Goal: Task Accomplishment & Management: Manage account settings

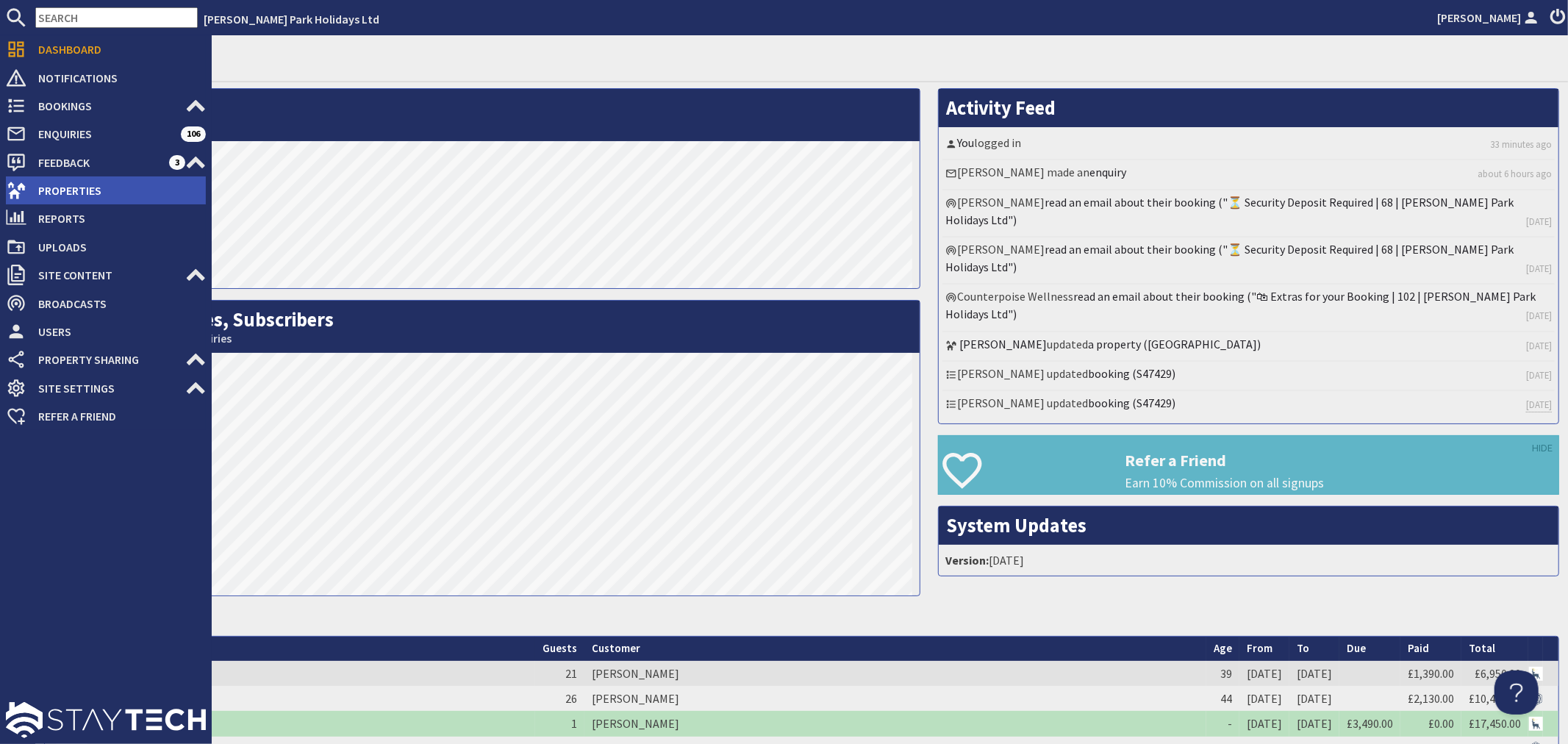
click at [82, 193] on span "Properties" at bounding box center [116, 190] width 179 height 24
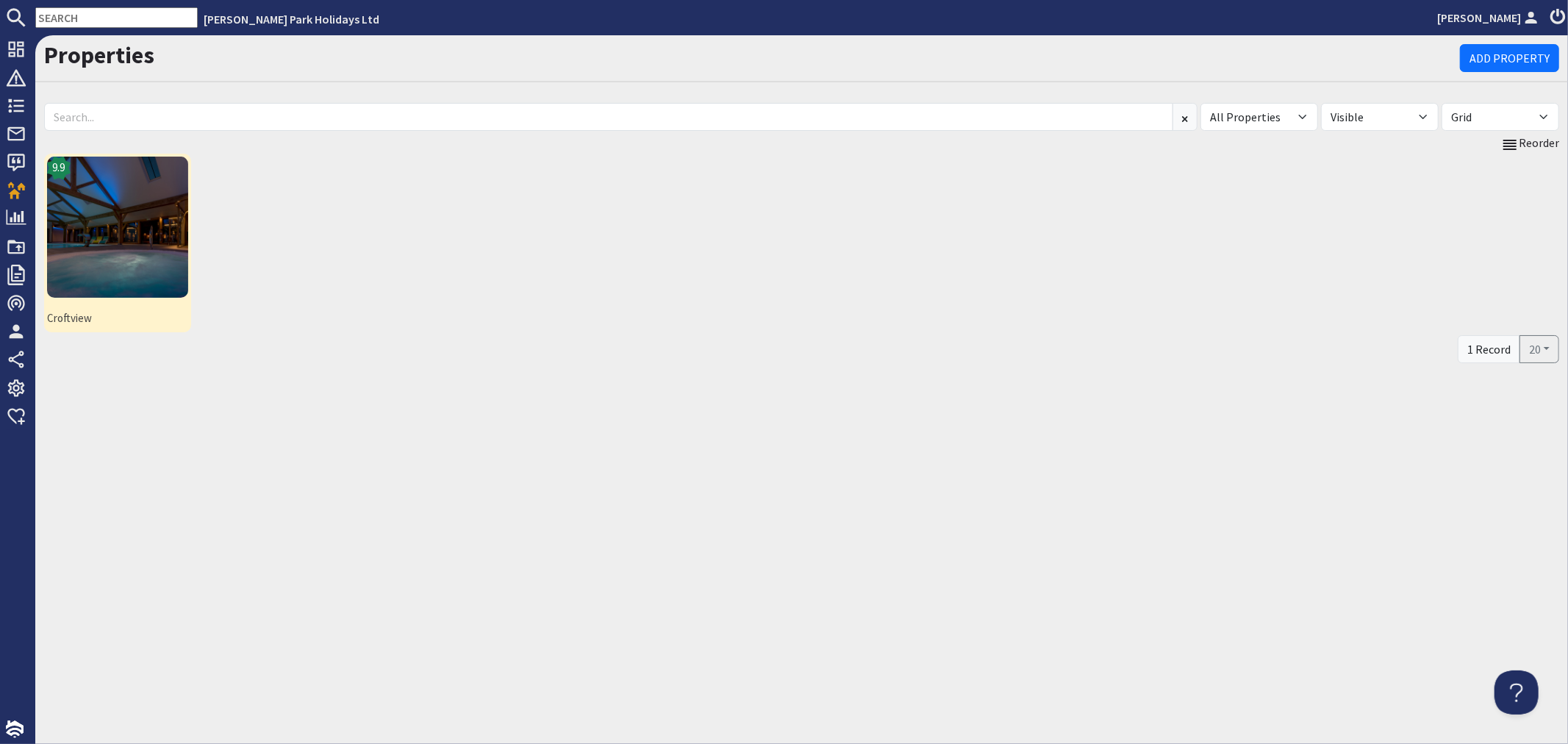
click at [144, 181] on img at bounding box center [117, 226] width 141 height 141
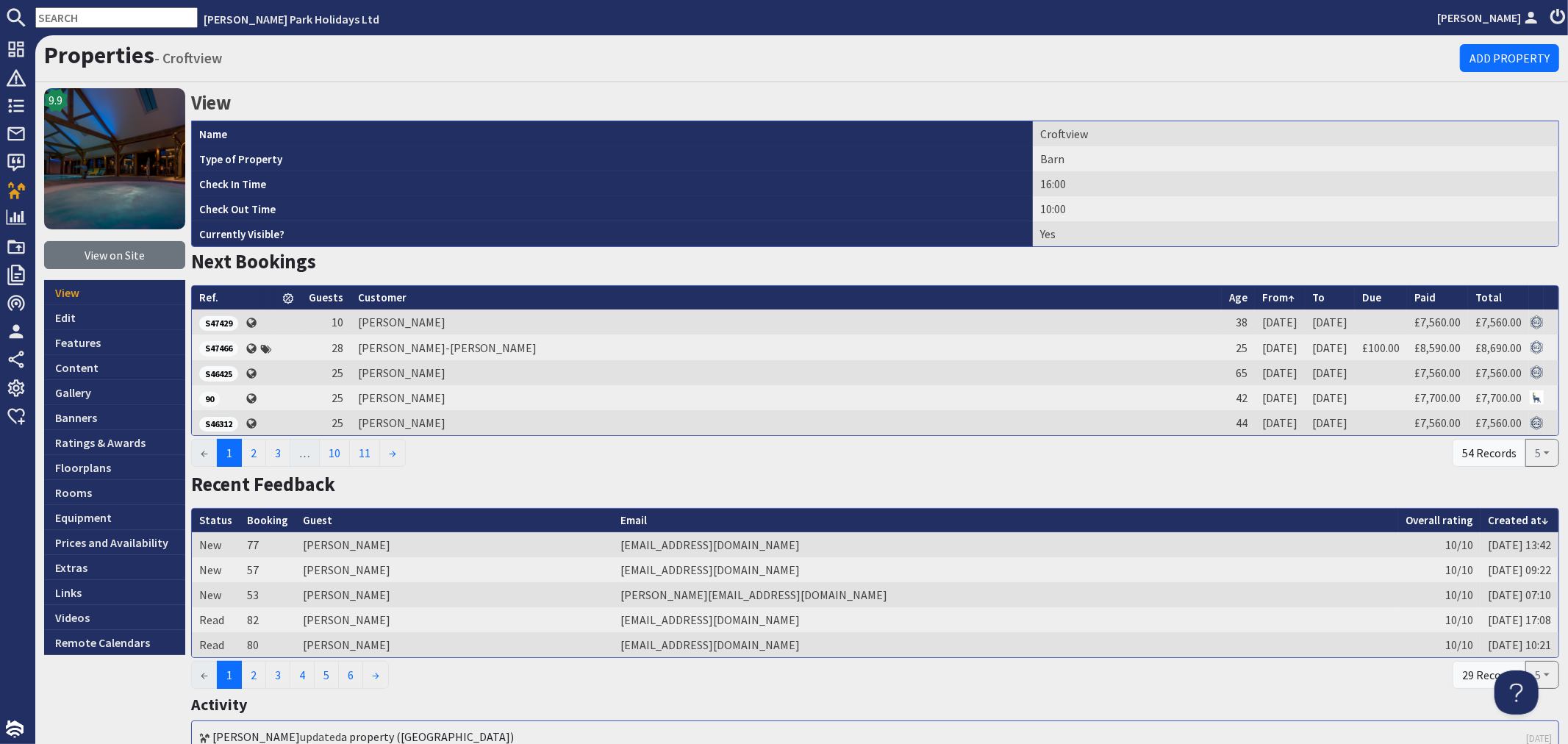
click at [100, 20] on input "text" at bounding box center [116, 17] width 162 height 20
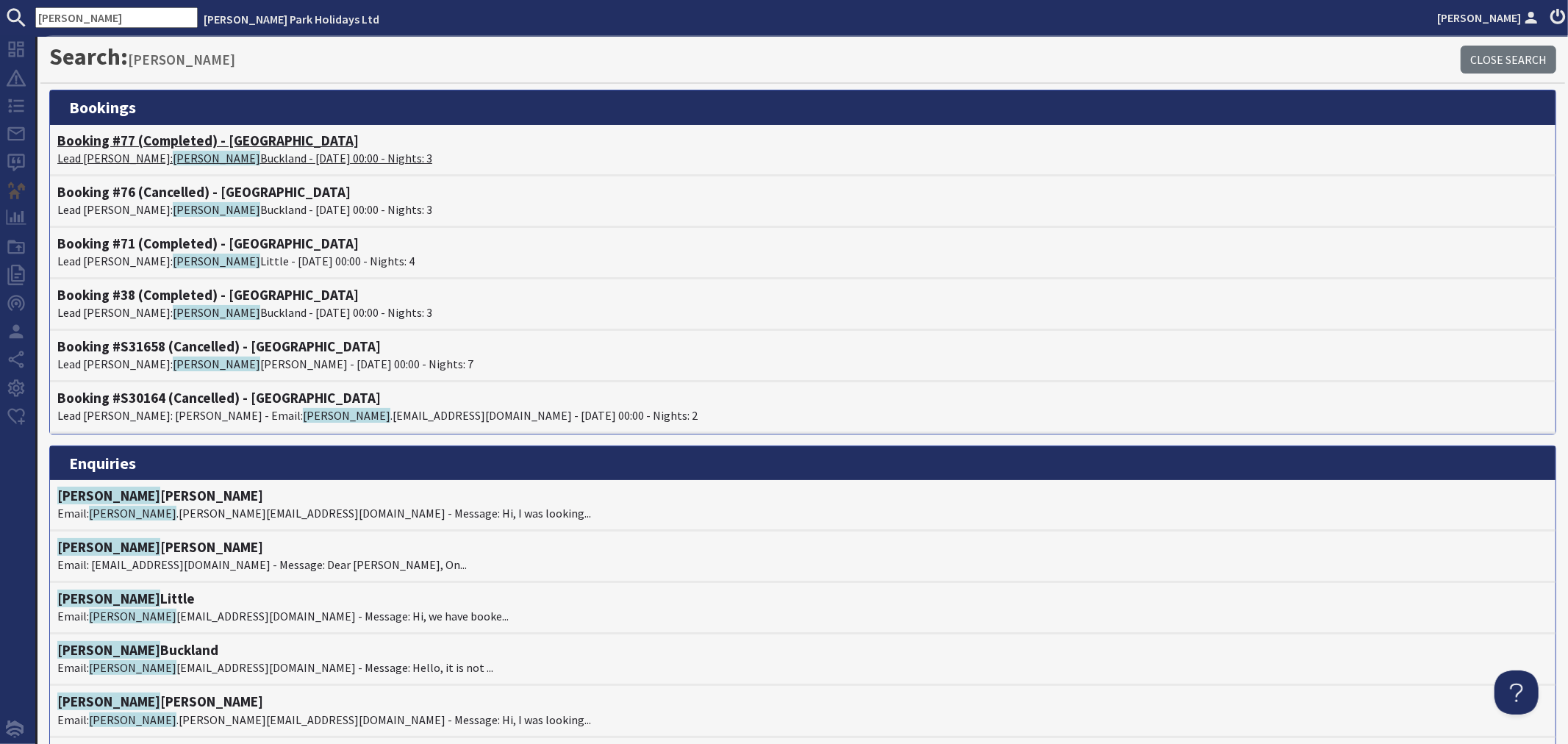
type input "[PERSON_NAME]"
click at [253, 156] on p "Lead Booker: Emma Buckland - 26/09/2025 00:00 - Nights: 3" at bounding box center [803, 158] width 1491 height 17
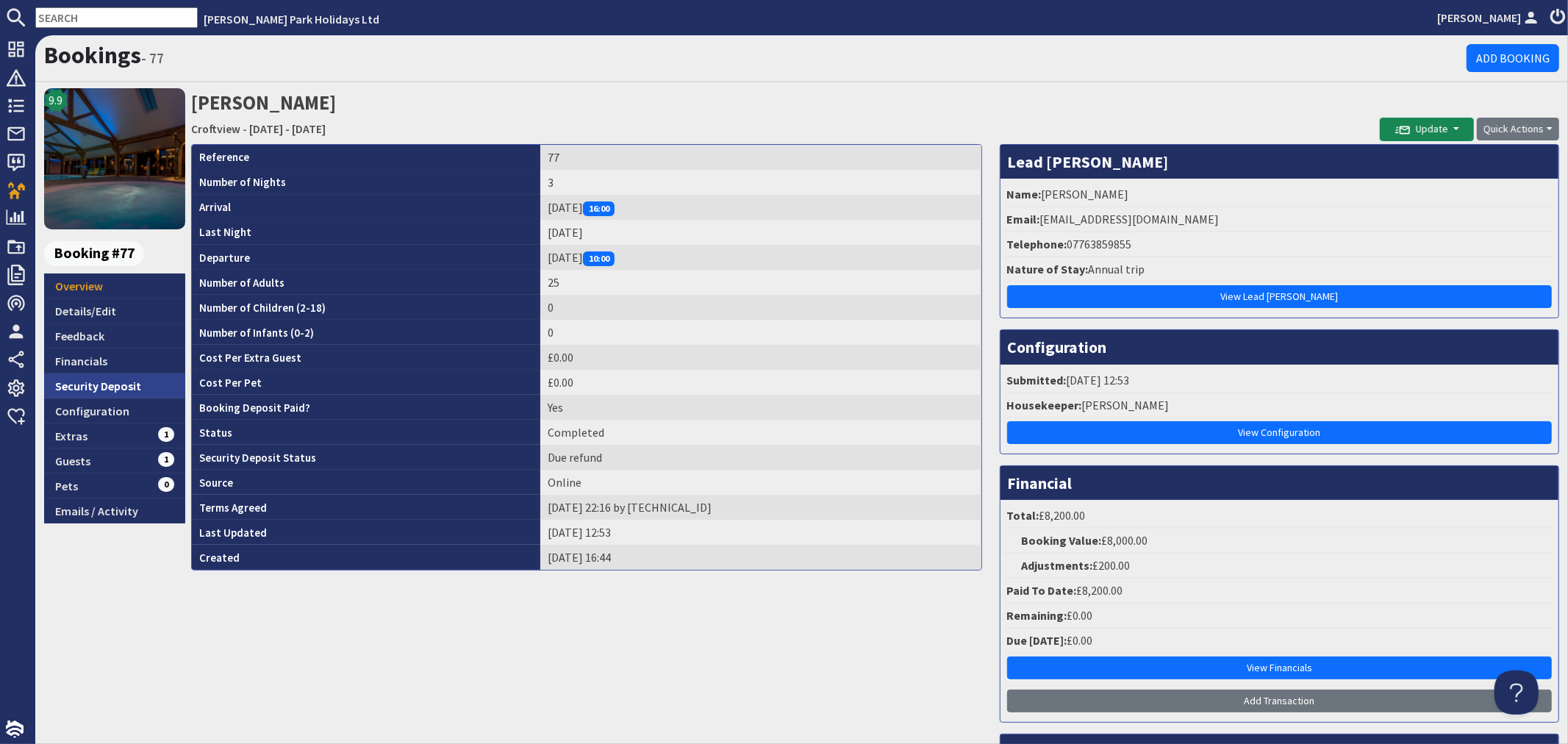
click at [112, 384] on link "Security Deposit" at bounding box center [114, 385] width 141 height 25
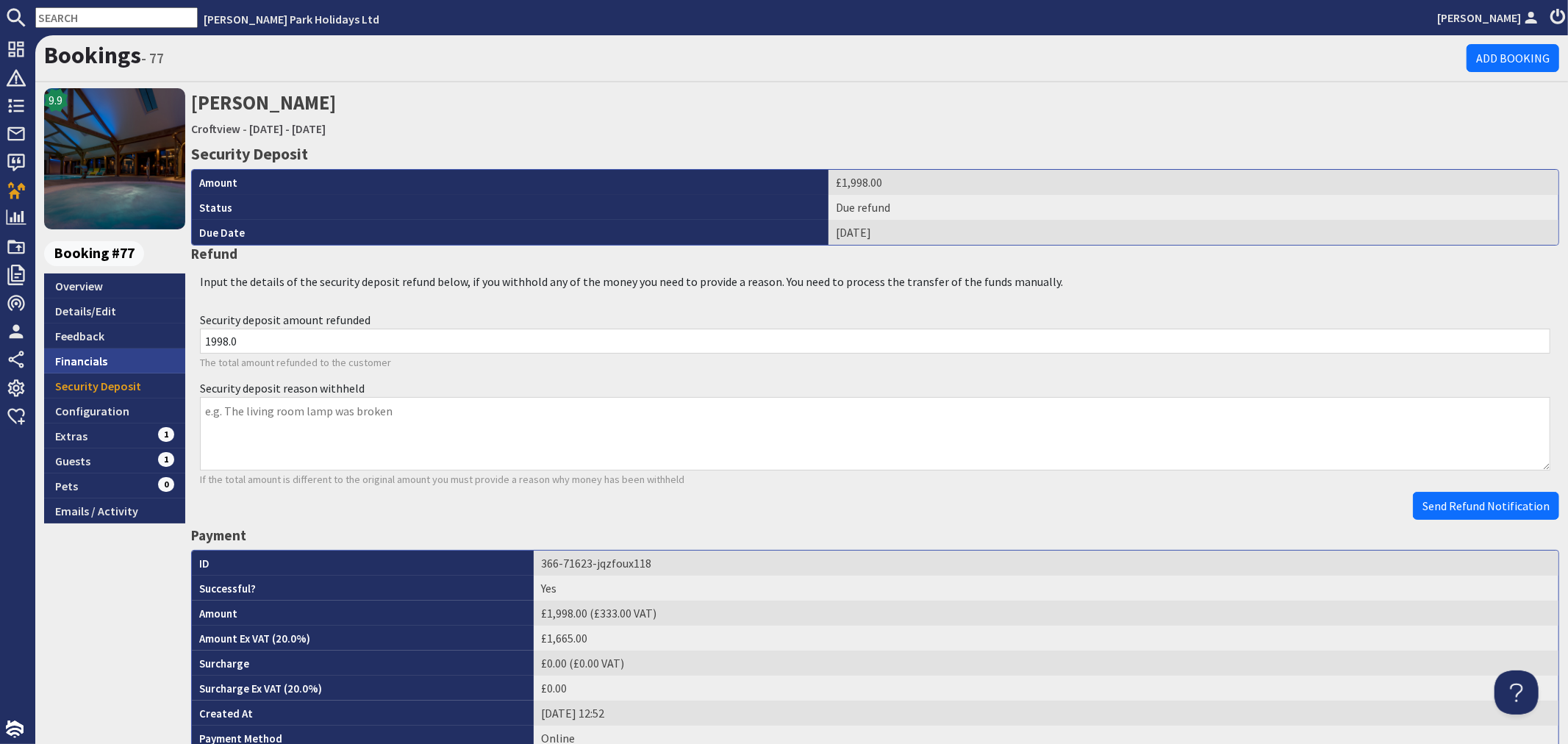
click at [99, 365] on link "Financials" at bounding box center [114, 360] width 141 height 25
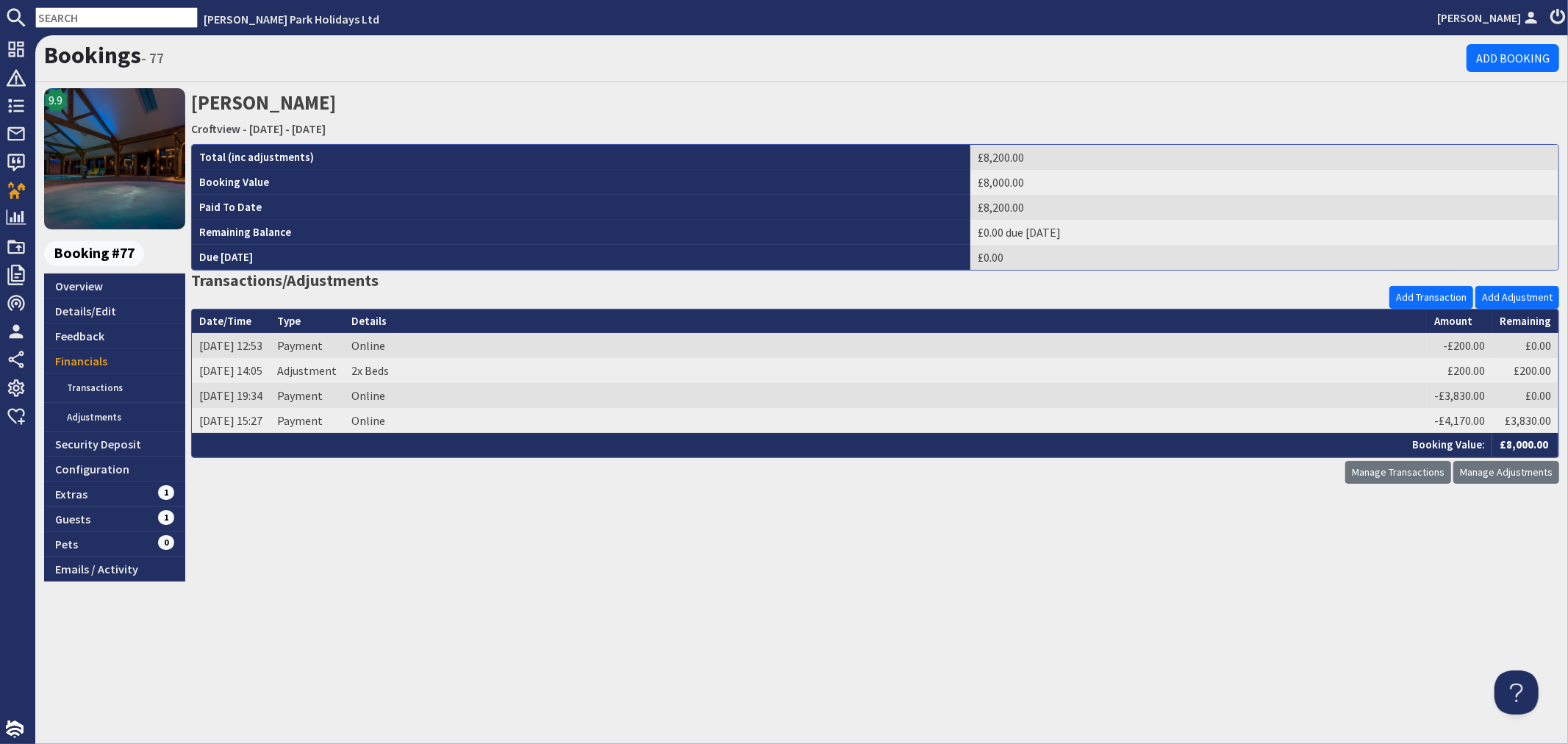
click at [408, 391] on td "Online" at bounding box center [885, 395] width 1083 height 25
click at [336, 400] on td "Payment" at bounding box center [306, 395] width 74 height 25
click at [120, 436] on link "Security Deposit" at bounding box center [114, 444] width 141 height 25
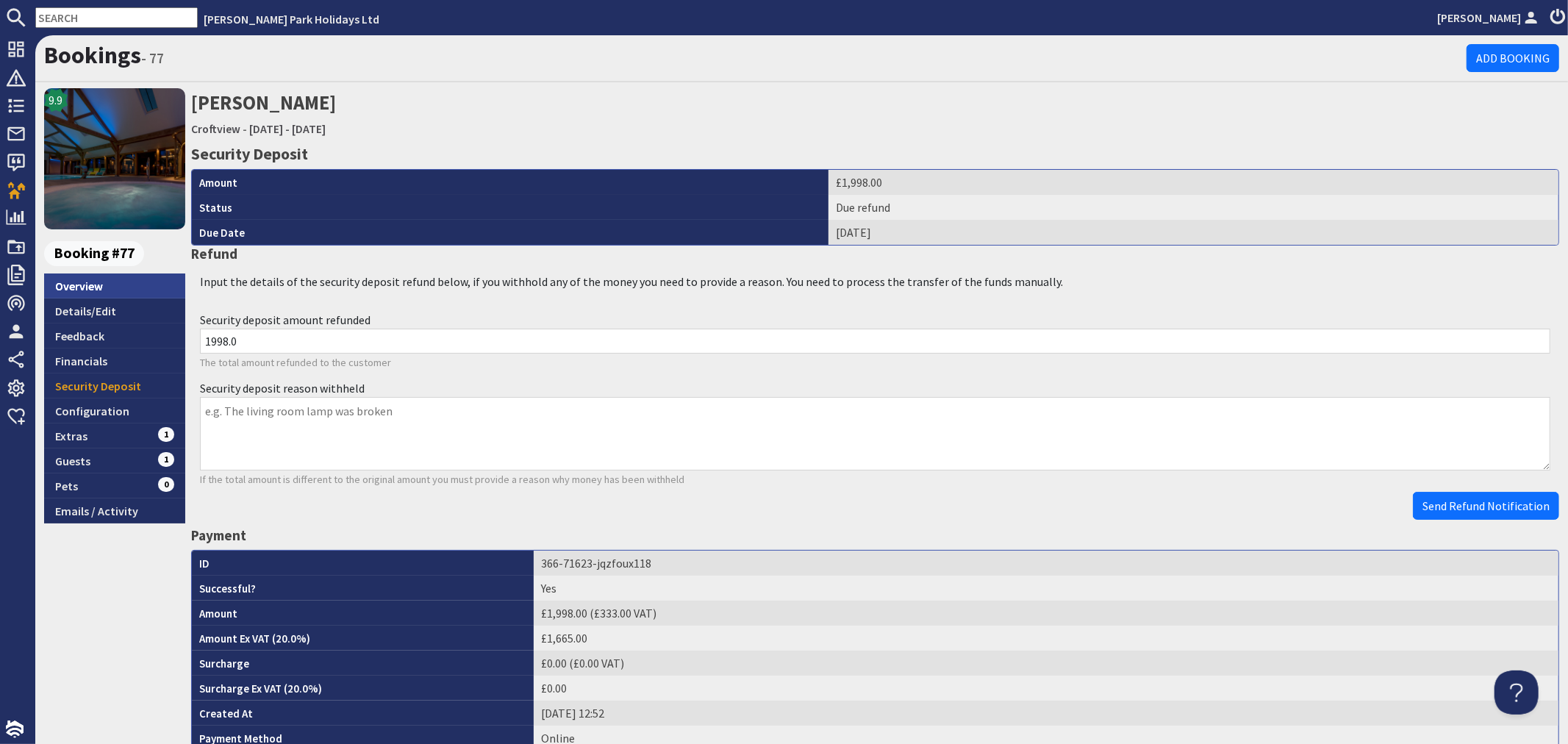
click at [93, 291] on link "Overview" at bounding box center [114, 286] width 141 height 25
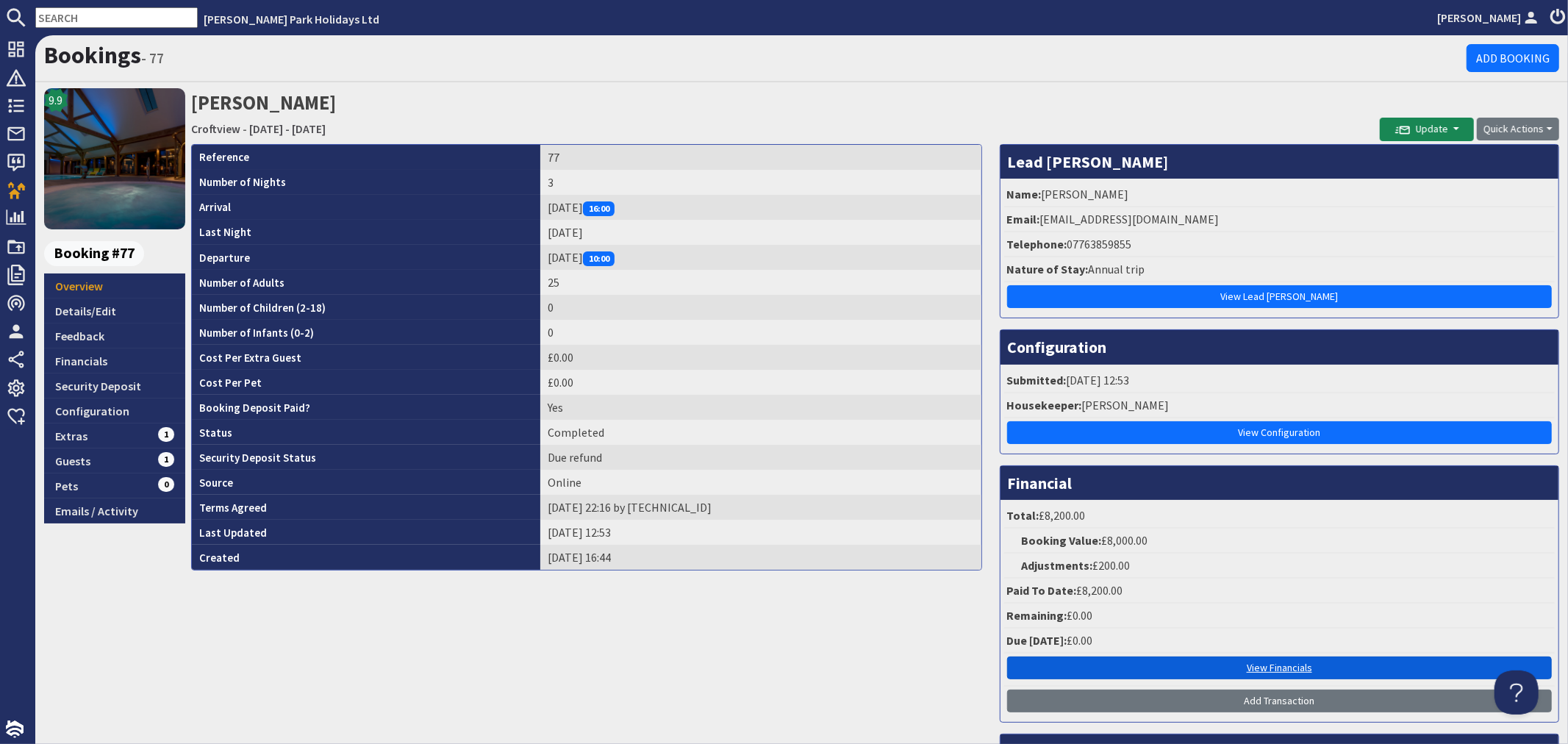
click at [1142, 660] on link "View Financials" at bounding box center [1279, 668] width 545 height 23
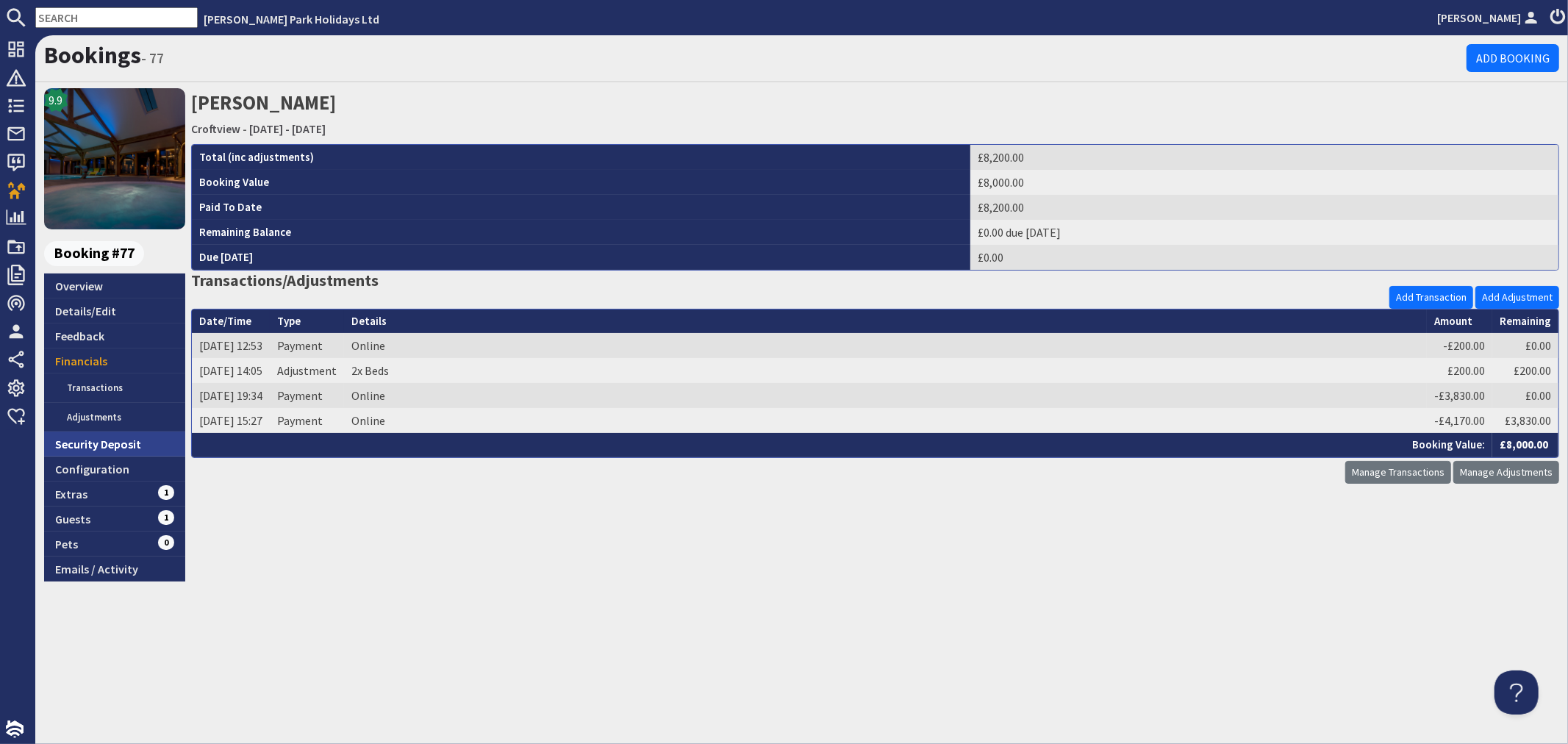
click at [86, 439] on link "Security Deposit" at bounding box center [114, 444] width 141 height 25
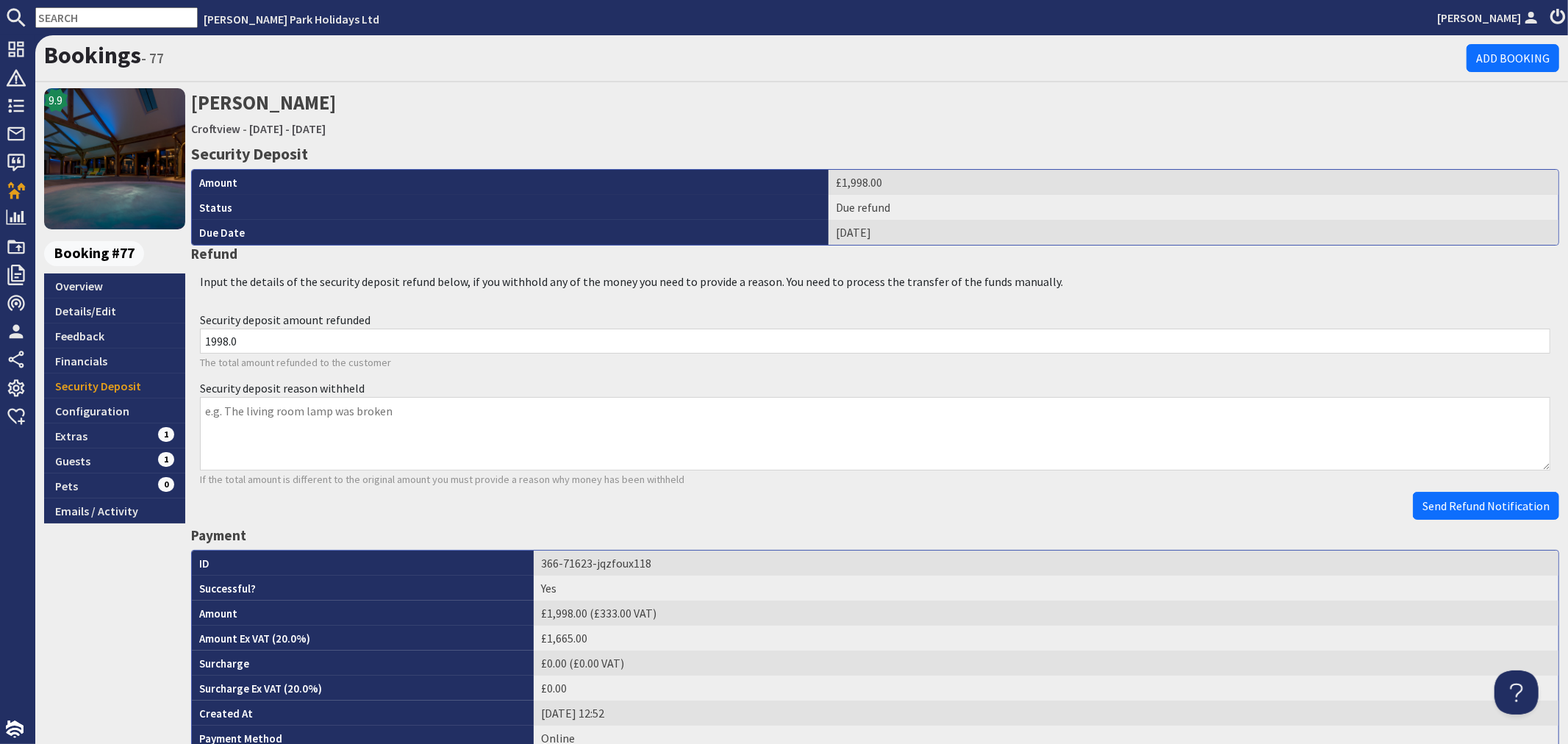
click at [83, 24] on input "text" at bounding box center [116, 17] width 162 height 20
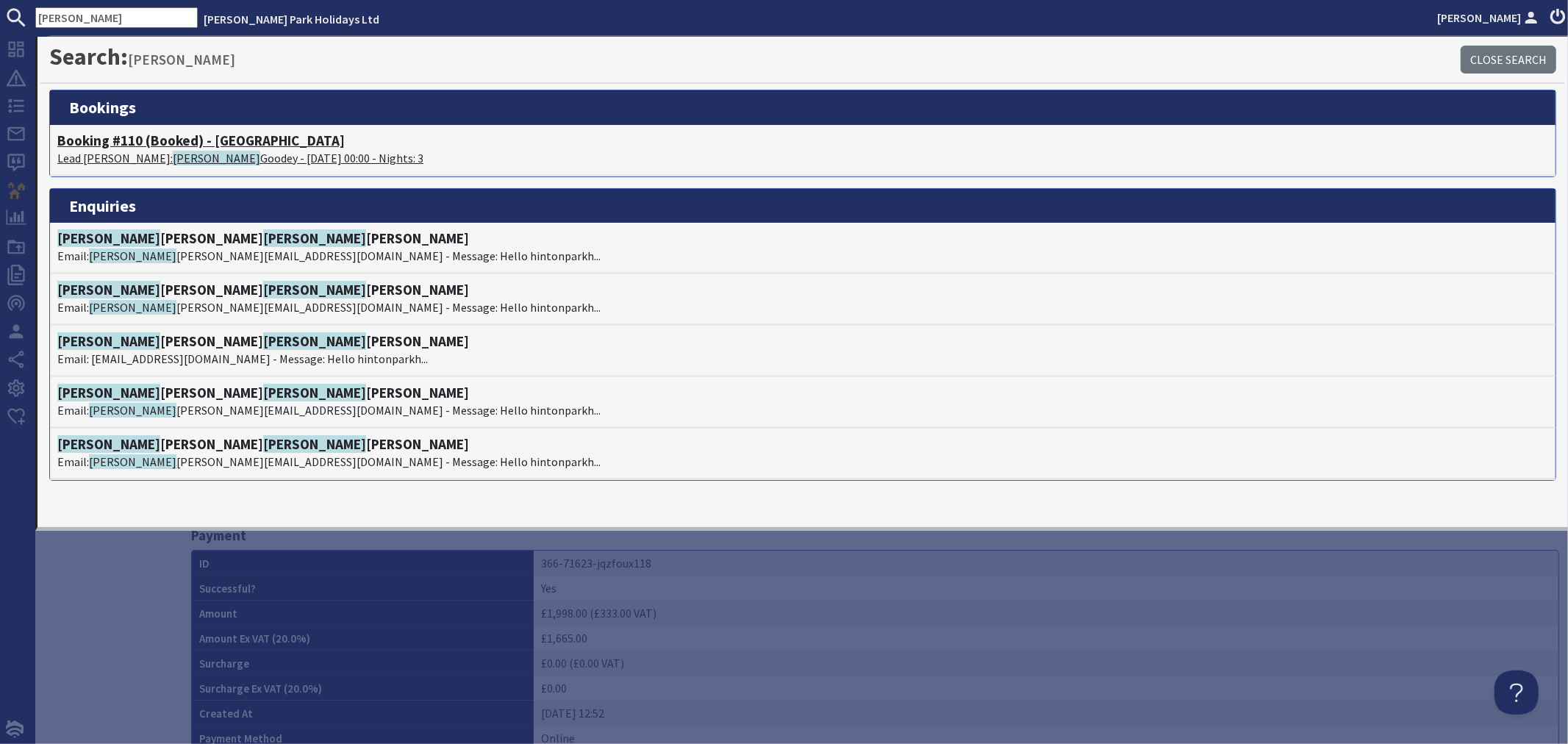
type input "diana"
click at [262, 160] on p "Lead Booker: Diana Goodey - 24/04/2026 00:00 - Nights: 3" at bounding box center [803, 158] width 1491 height 17
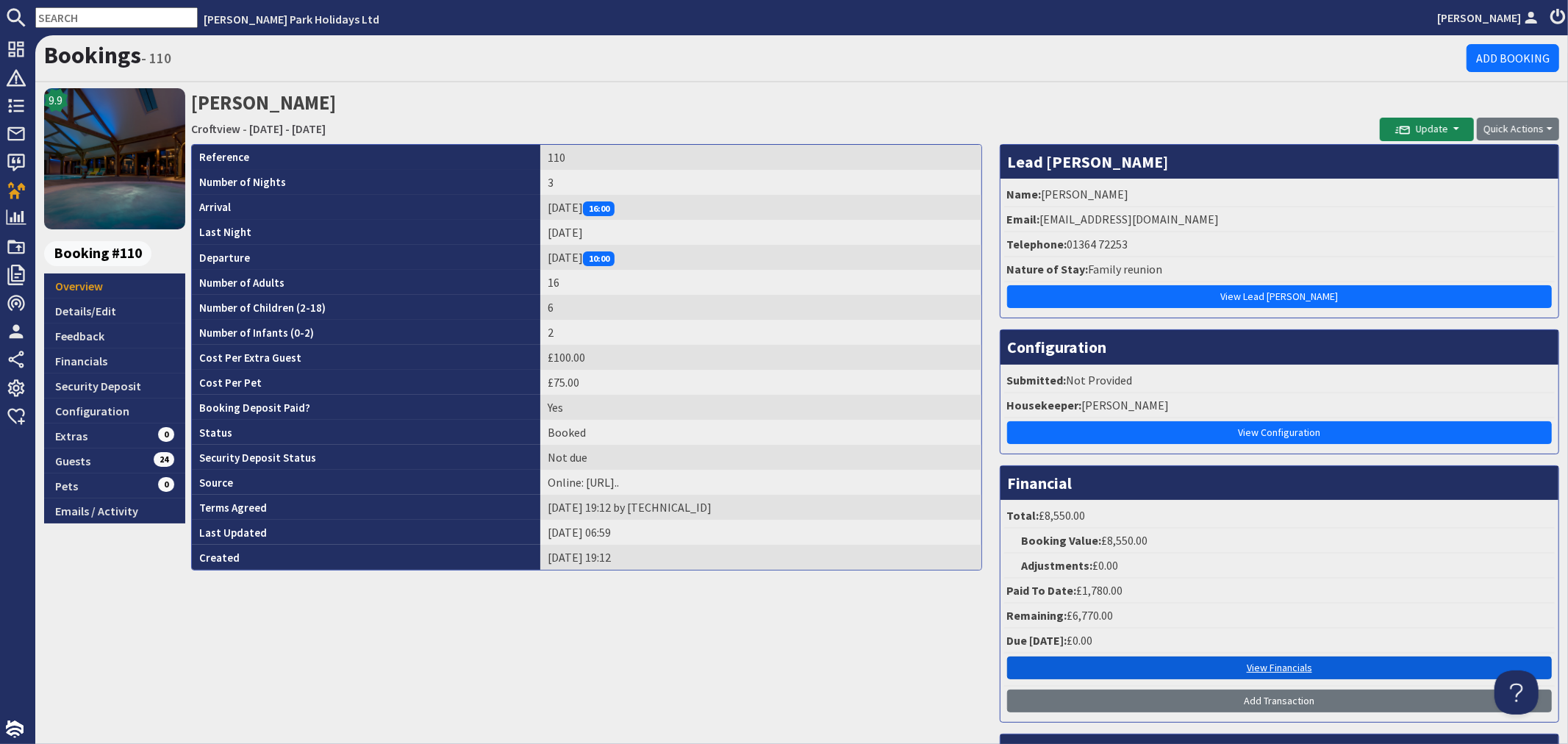
click at [1276, 657] on link "View Financials" at bounding box center [1279, 668] width 545 height 23
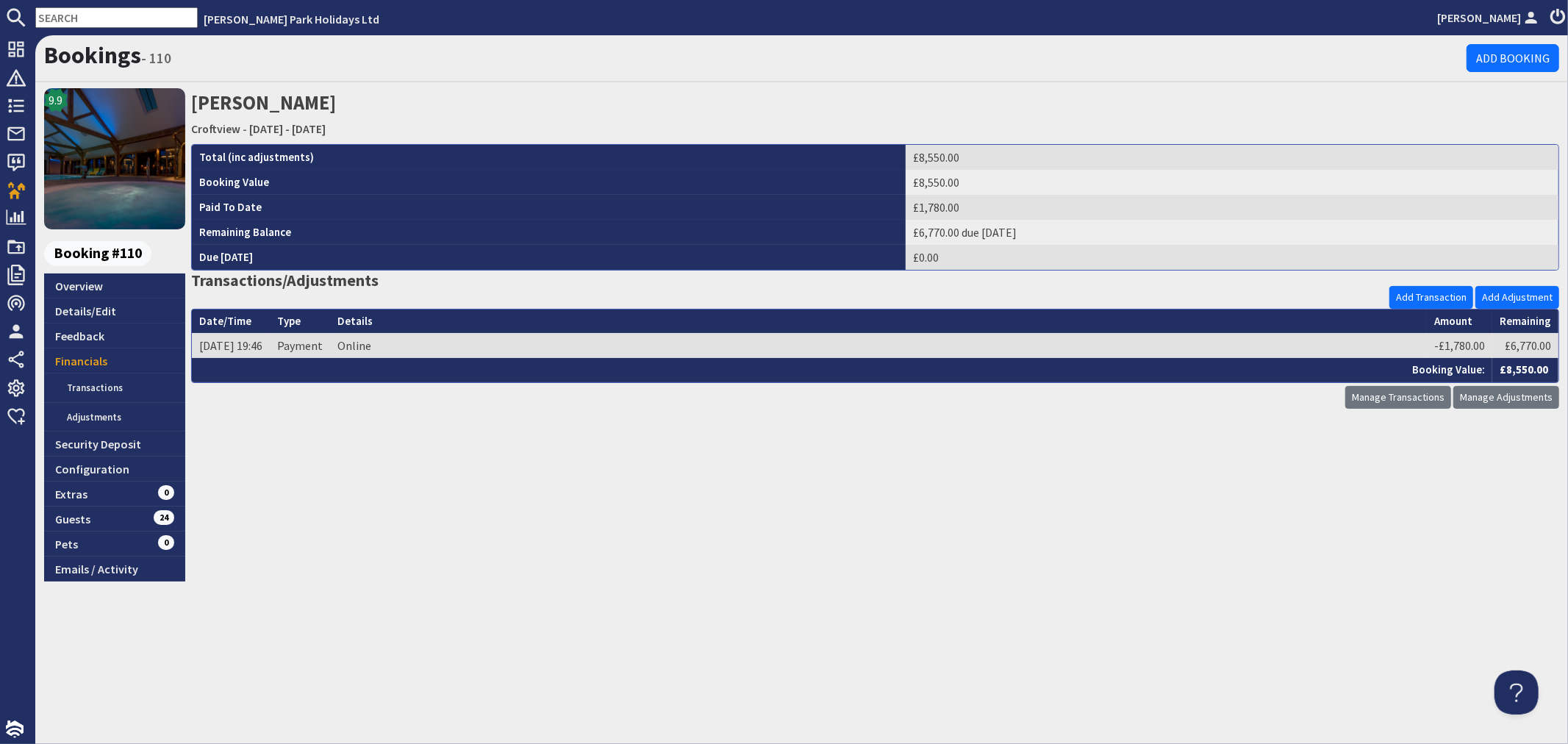
click at [906, 236] on td "£6,770.00 due Friday 27/02/2026" at bounding box center [1232, 232] width 653 height 25
copy td "6,770.00"
click at [354, 500] on div "Diana Goodey Croftview - Friday 24/04/2026 - Sunday 26/04/2026 Total (inc adjus…" at bounding box center [875, 335] width 1369 height 493
click at [88, 316] on link "Details/Edit" at bounding box center [114, 311] width 141 height 25
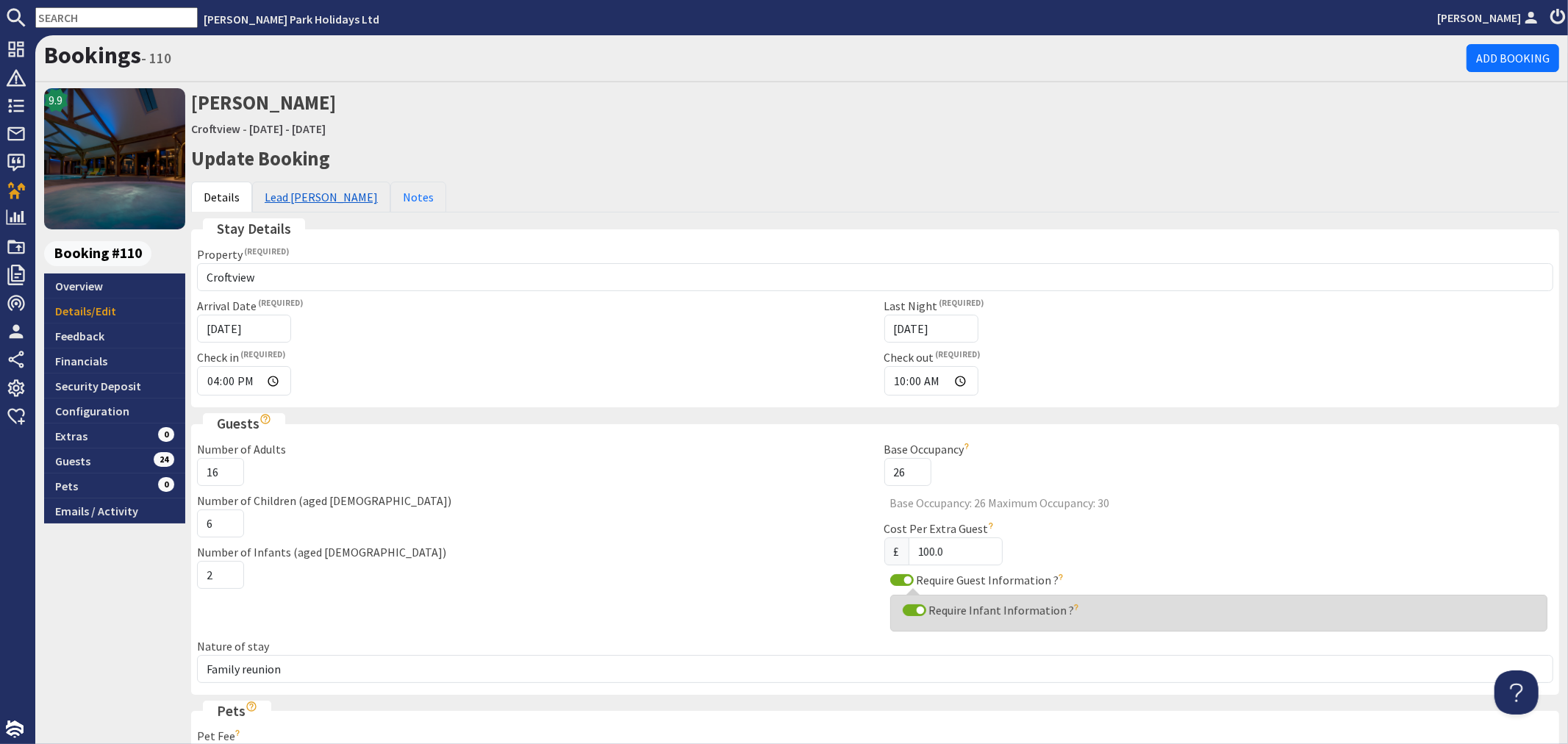
click at [282, 191] on link "Lead Booker" at bounding box center [321, 197] width 138 height 31
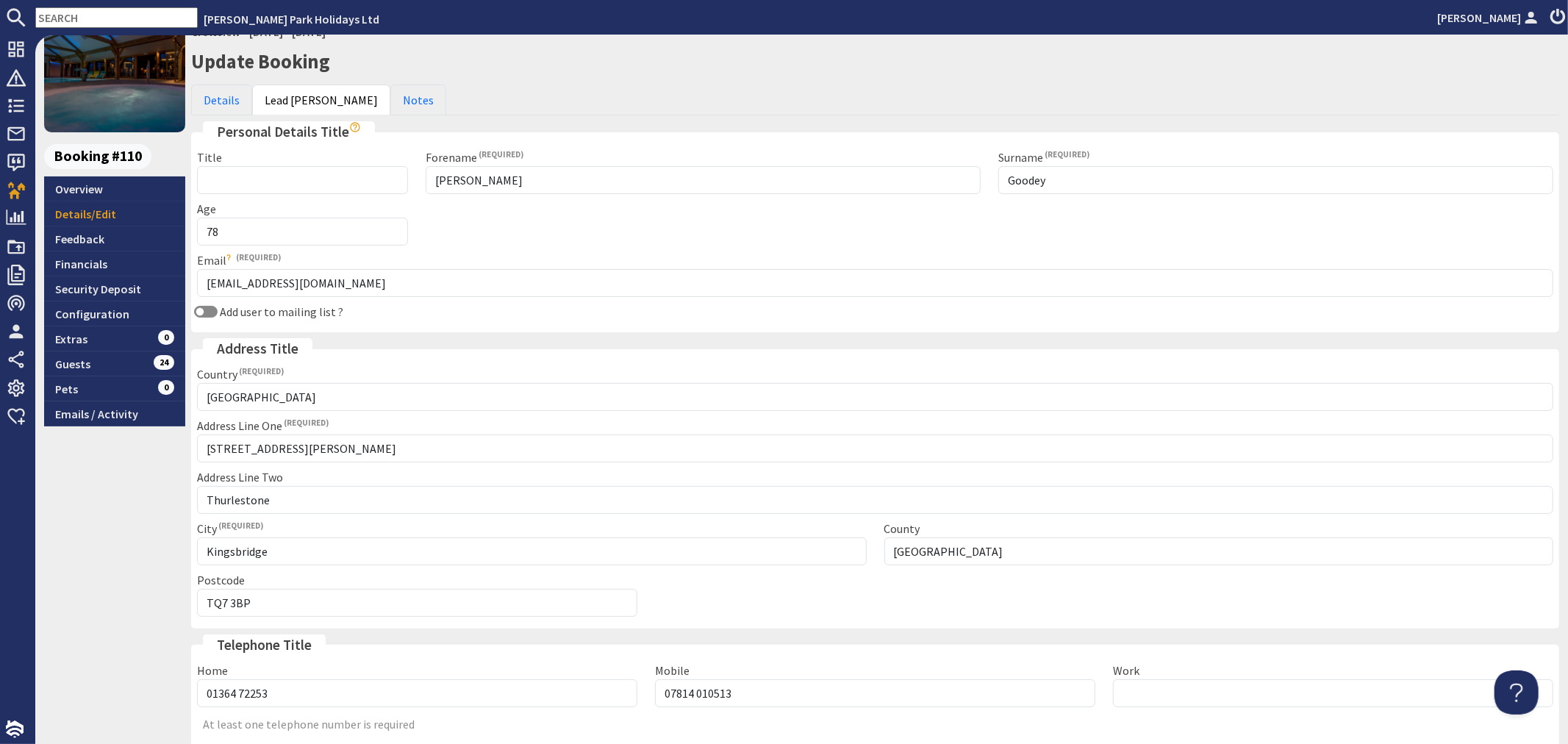
scroll to position [215, 0]
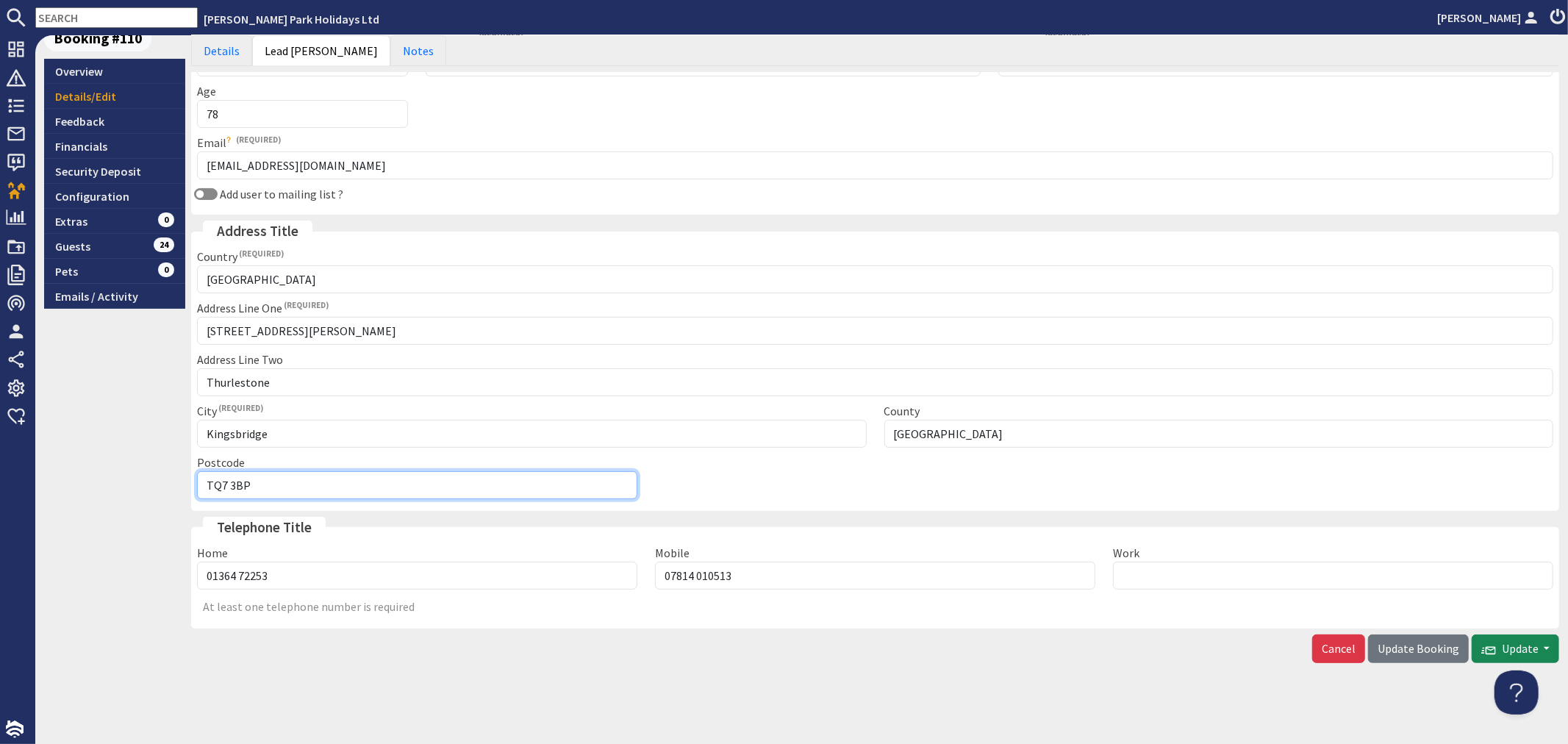
click at [222, 483] on input "TQ7 3BP" at bounding box center [416, 484] width 440 height 28
drag, startPoint x: 221, startPoint y: 483, endPoint x: 255, endPoint y: 487, distance: 34.2
click at [255, 487] on input "TQ7 3BP" at bounding box center [416, 484] width 440 height 28
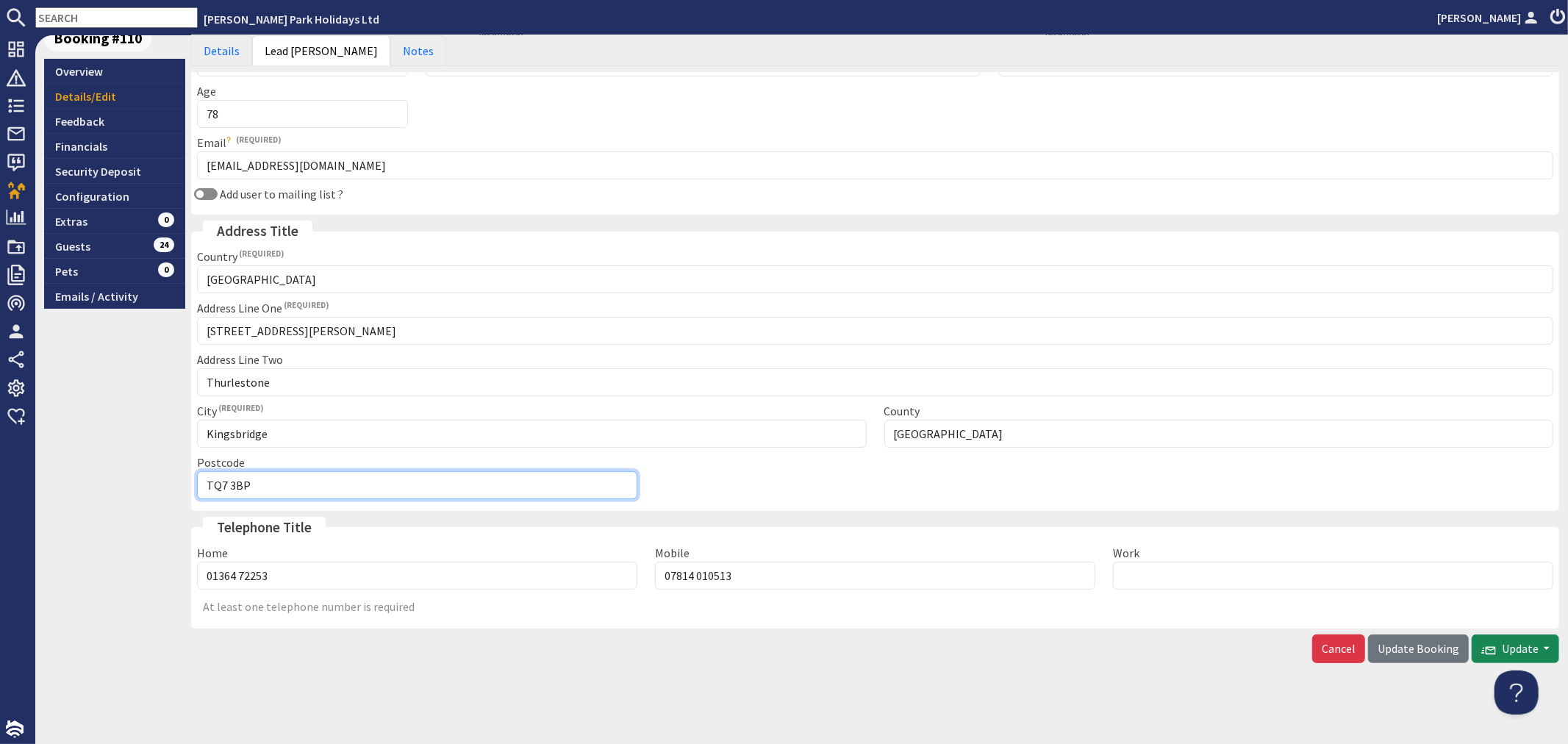
click at [255, 487] on input "TQ7 3BP" at bounding box center [416, 484] width 440 height 28
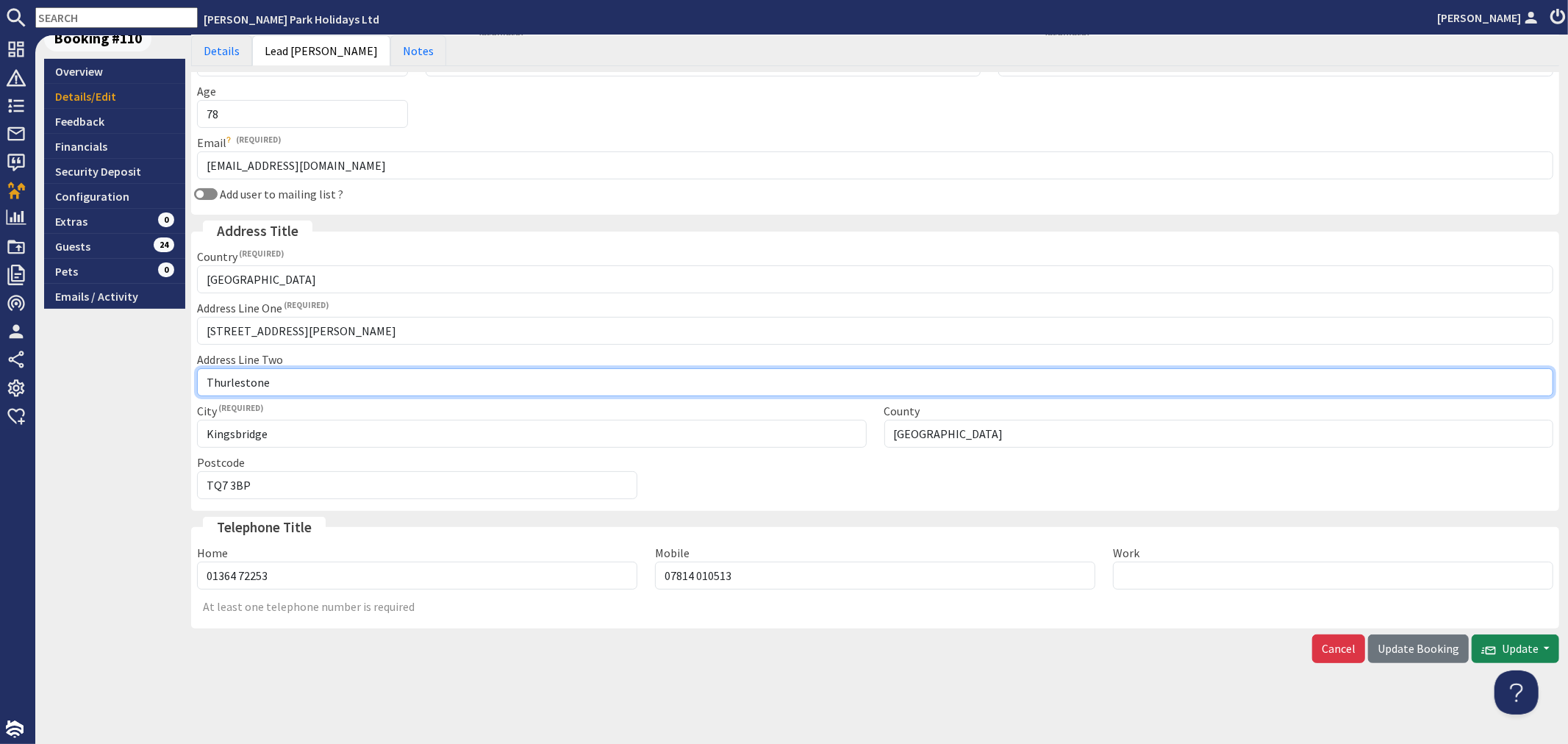
click at [246, 387] on input "Thurlestone" at bounding box center [875, 382] width 1356 height 28
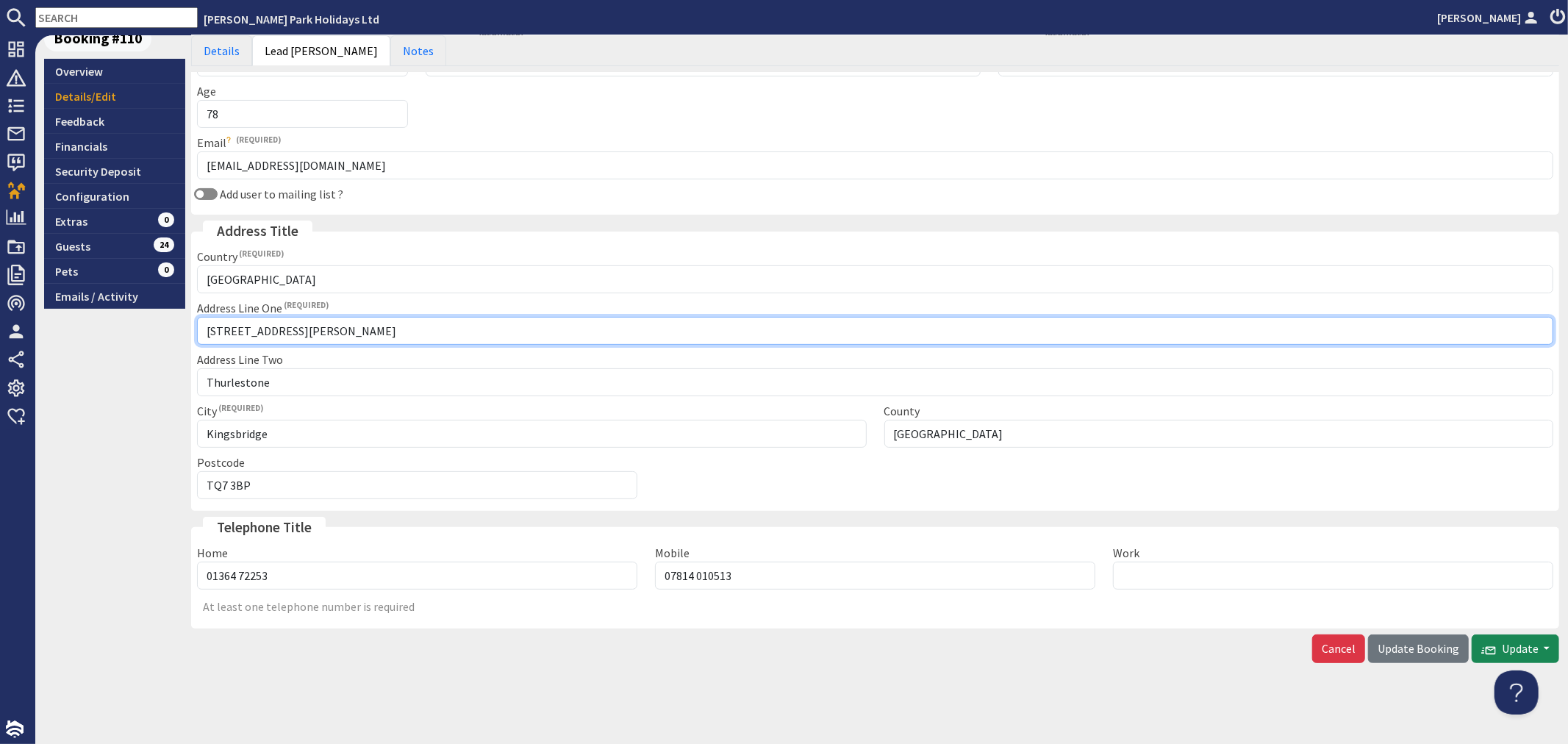
click at [258, 332] on input "9 Edwards Close" at bounding box center [875, 330] width 1356 height 28
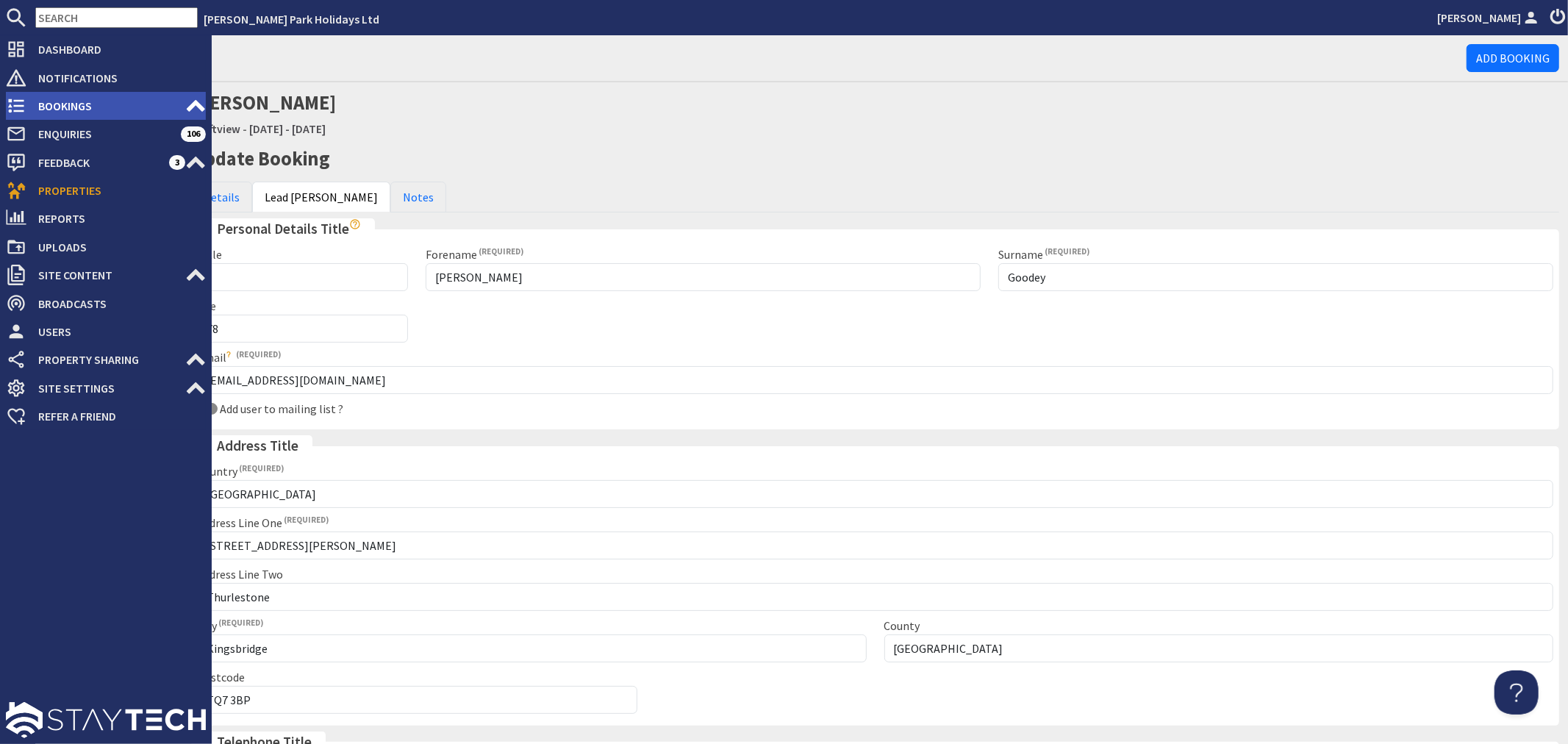
click at [71, 113] on span "Bookings" at bounding box center [106, 105] width 159 height 24
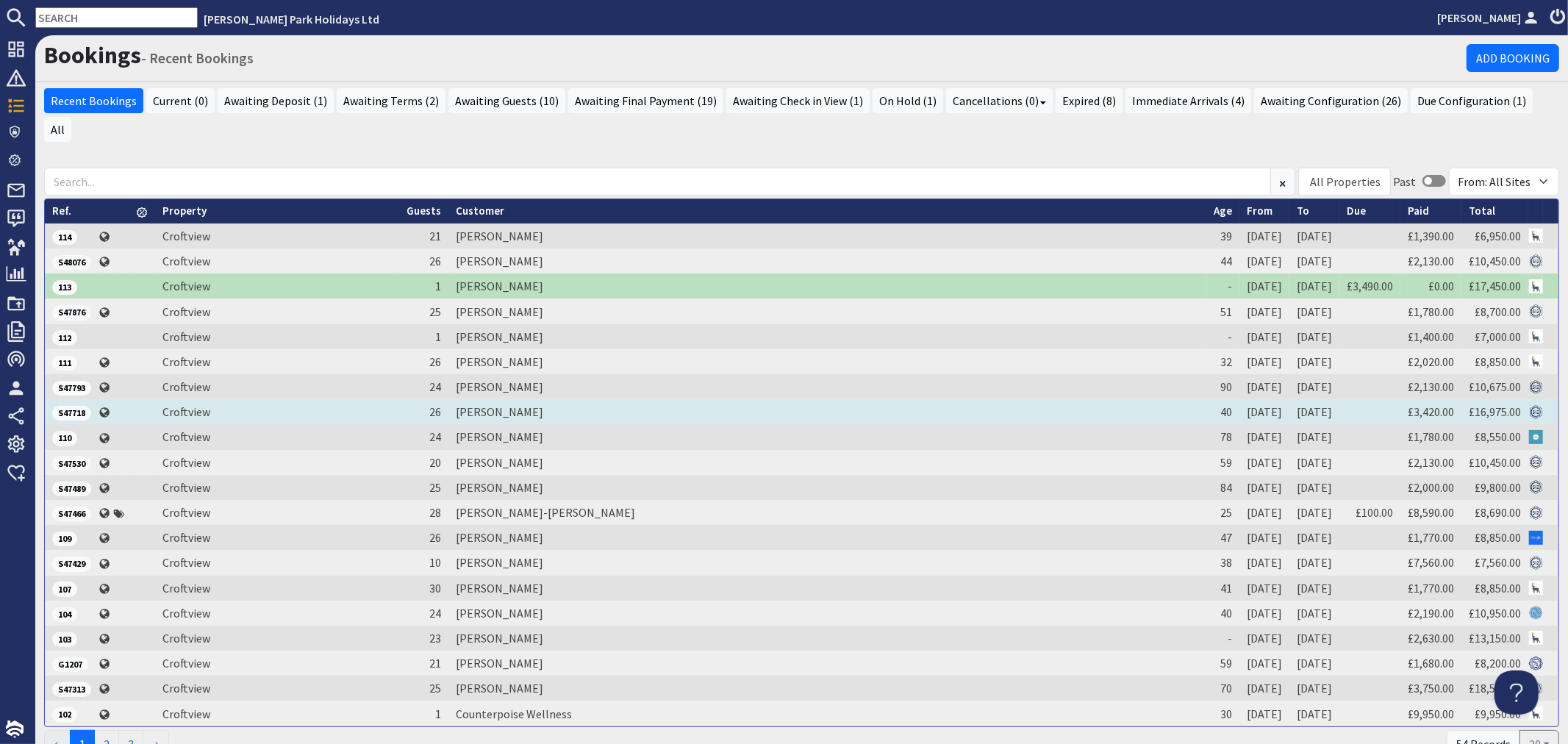
scroll to position [58, 0]
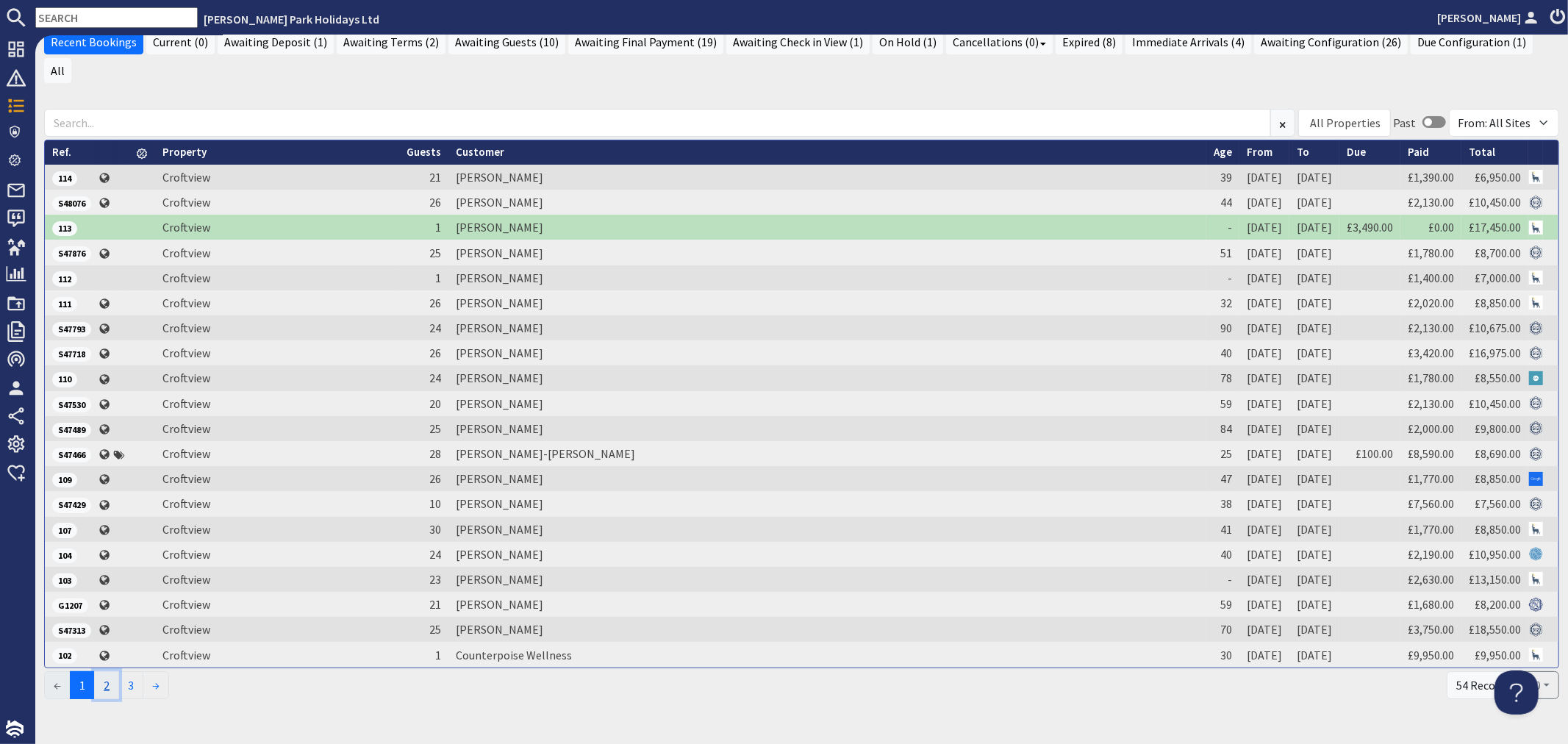
click at [116, 671] on link "2" at bounding box center [106, 685] width 25 height 28
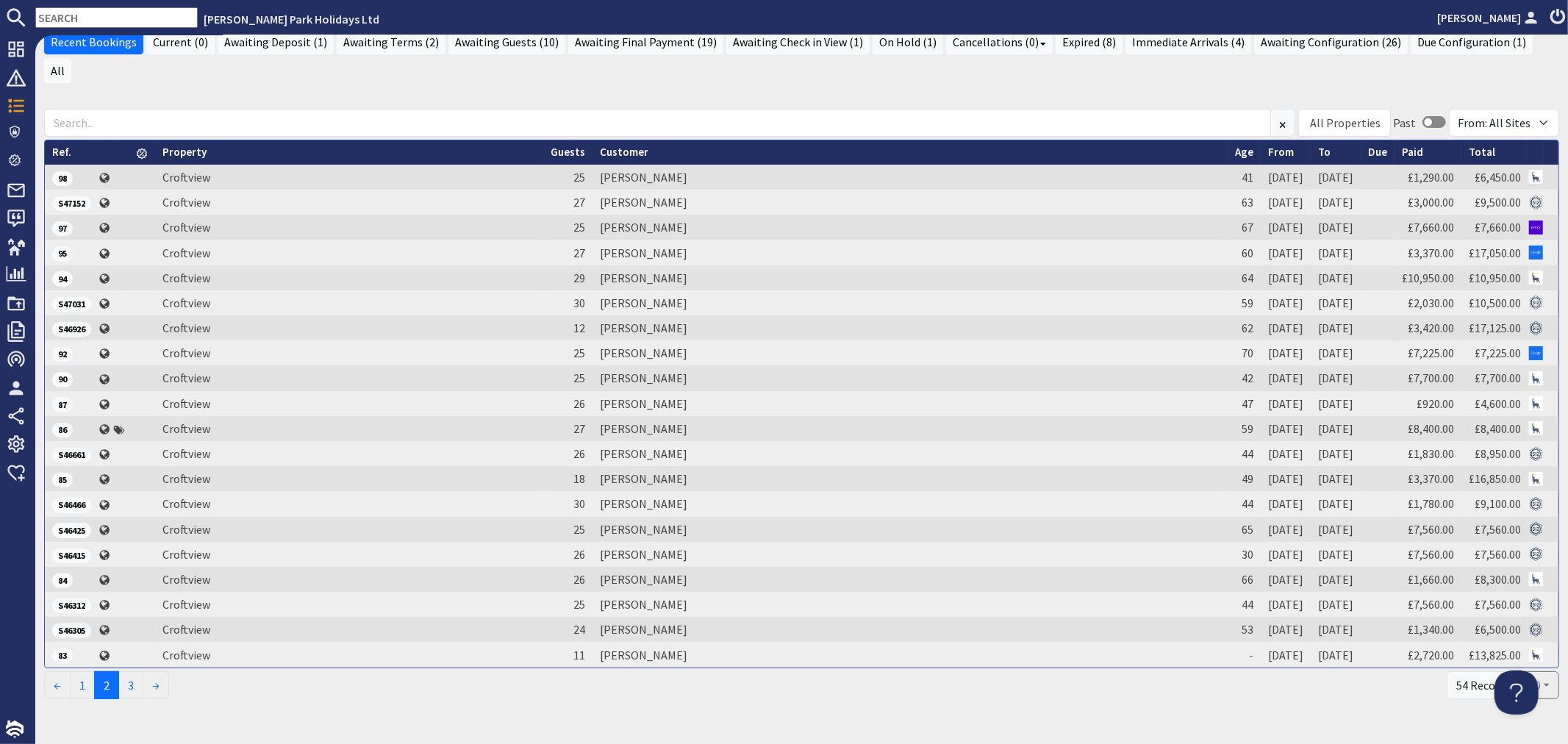
click at [91, 25] on input "text" at bounding box center [116, 17] width 162 height 20
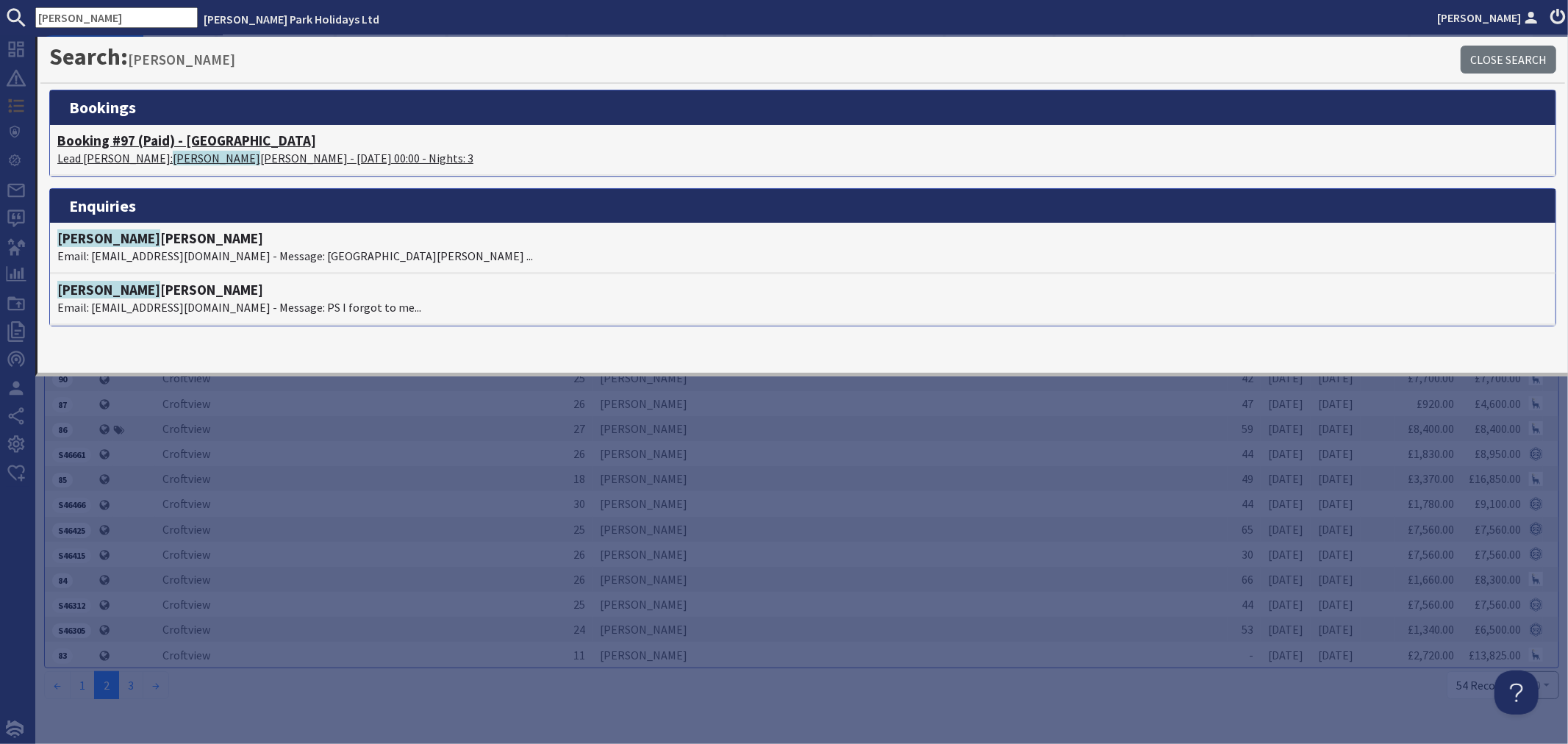
type input "annie"
click at [177, 152] on p "Lead Booker: Annie Smillie - 07/11/2025 00:00 - Nights: 3" at bounding box center [803, 158] width 1491 height 17
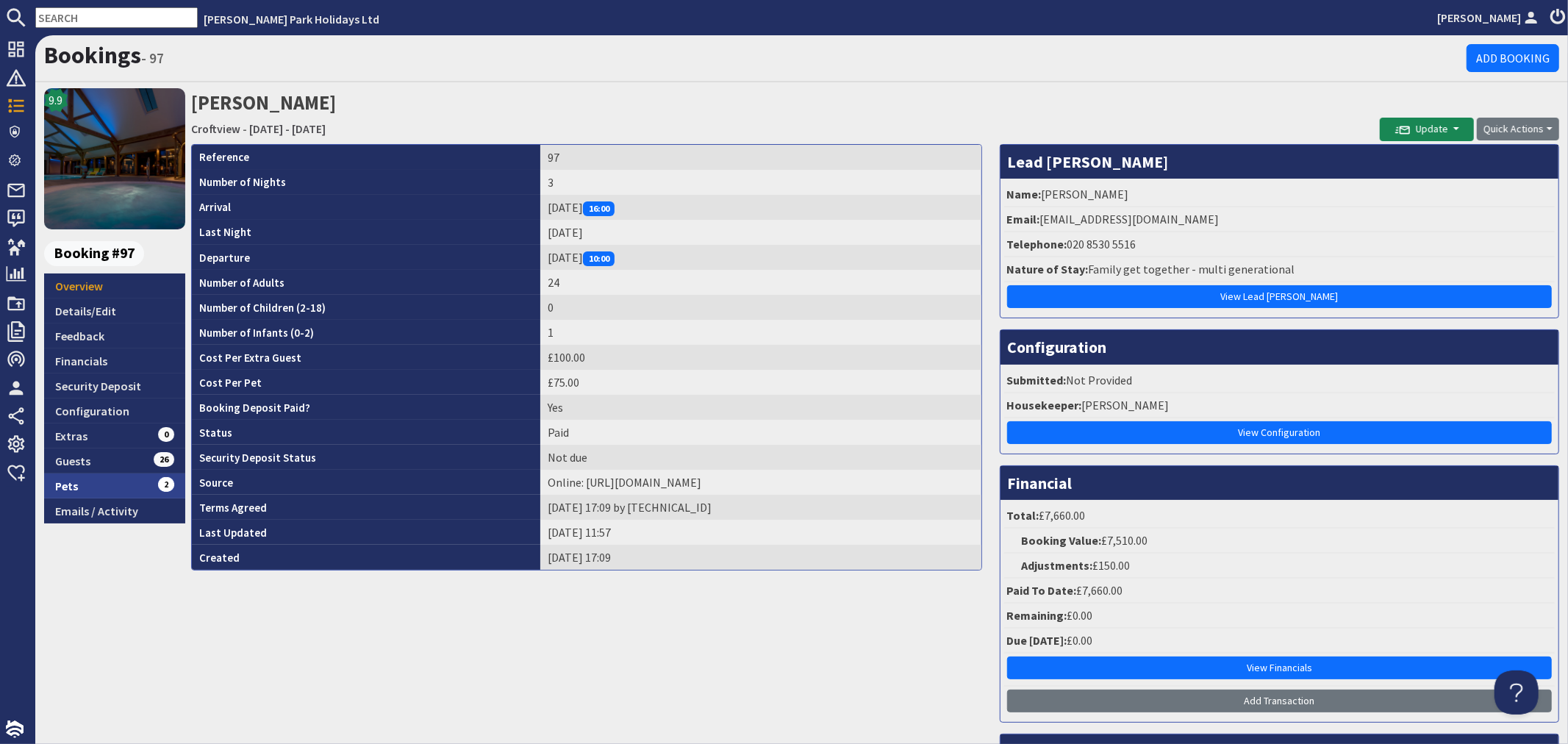
click at [99, 490] on link "Pets 2" at bounding box center [114, 486] width 141 height 25
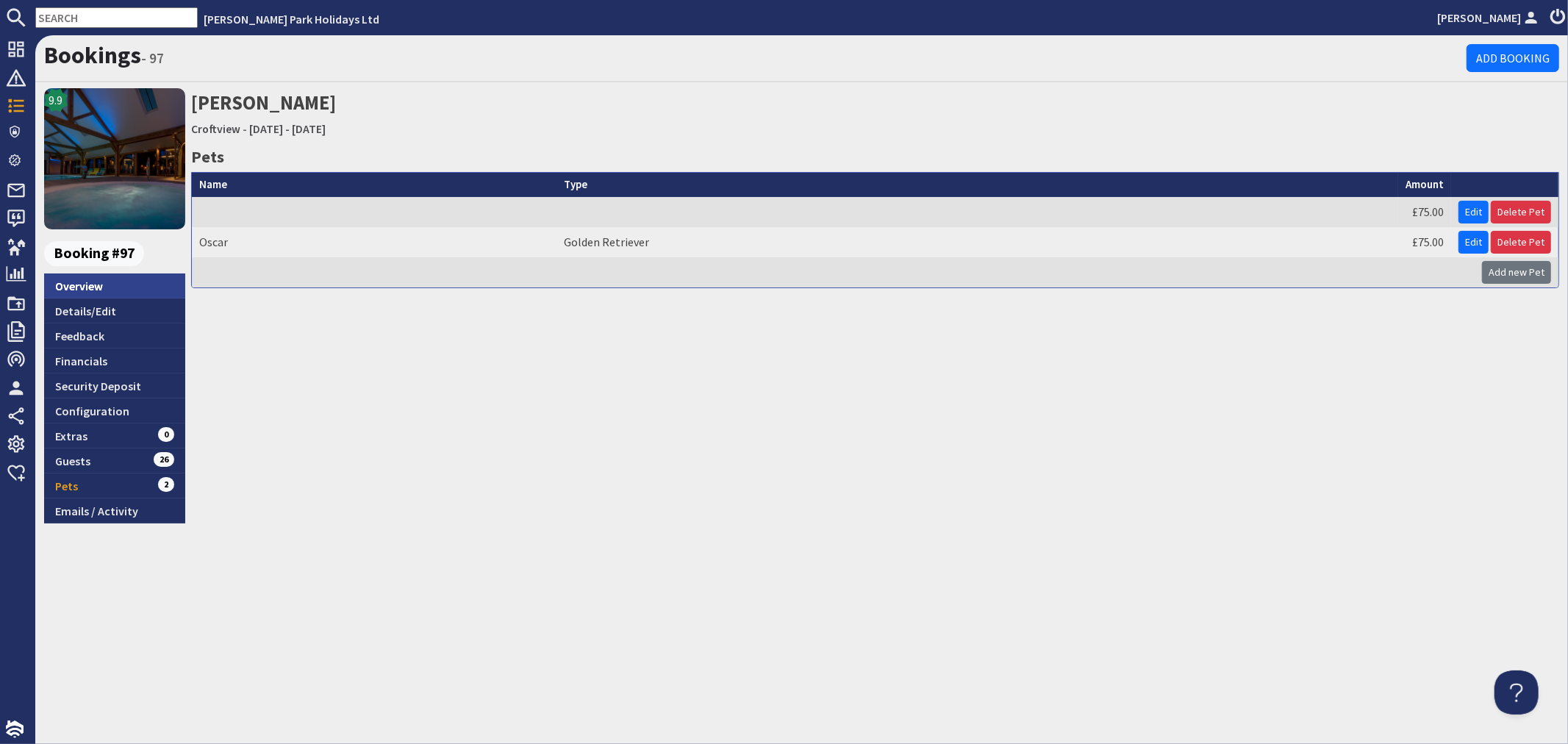
click at [74, 289] on link "Overview" at bounding box center [114, 286] width 141 height 25
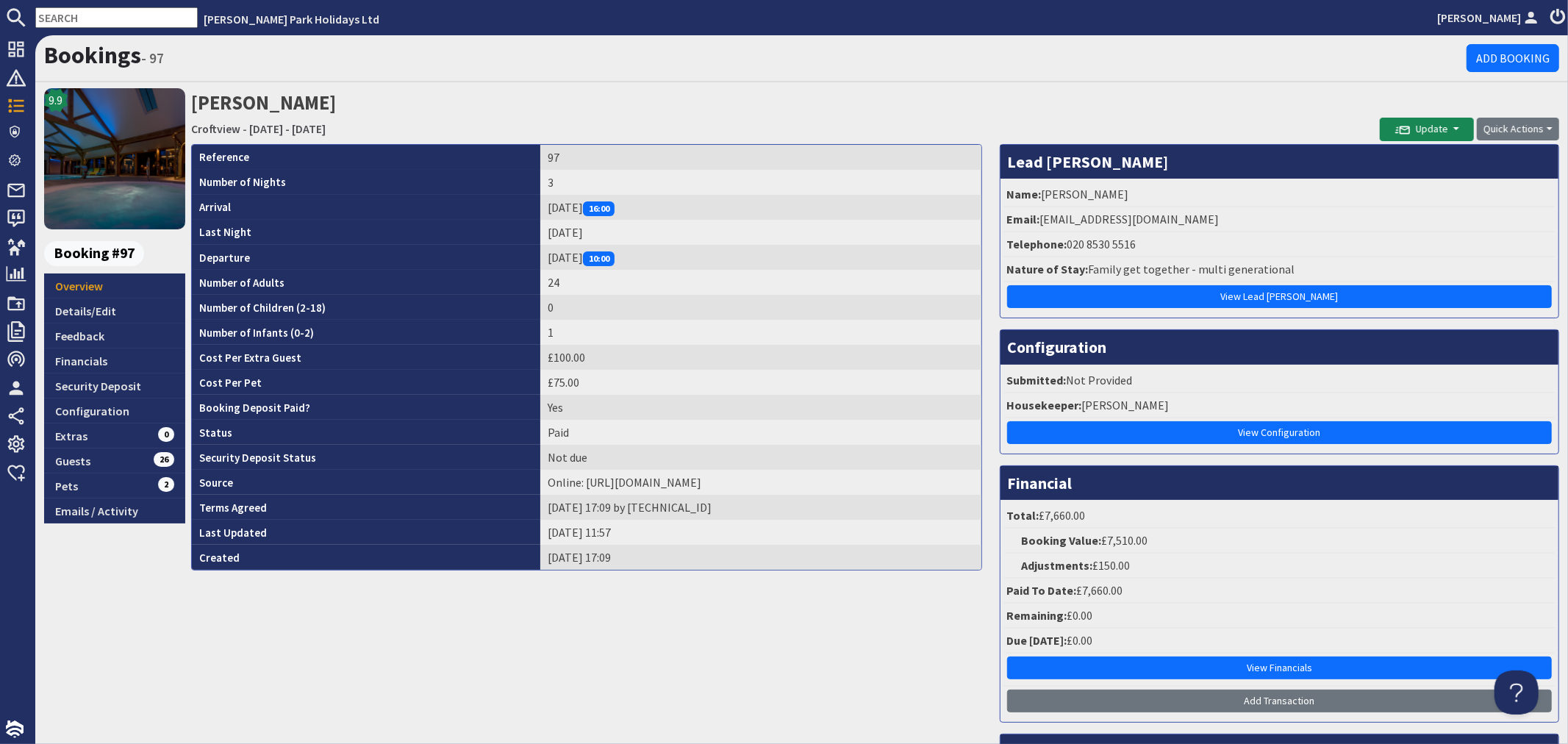
scroll to position [204, 0]
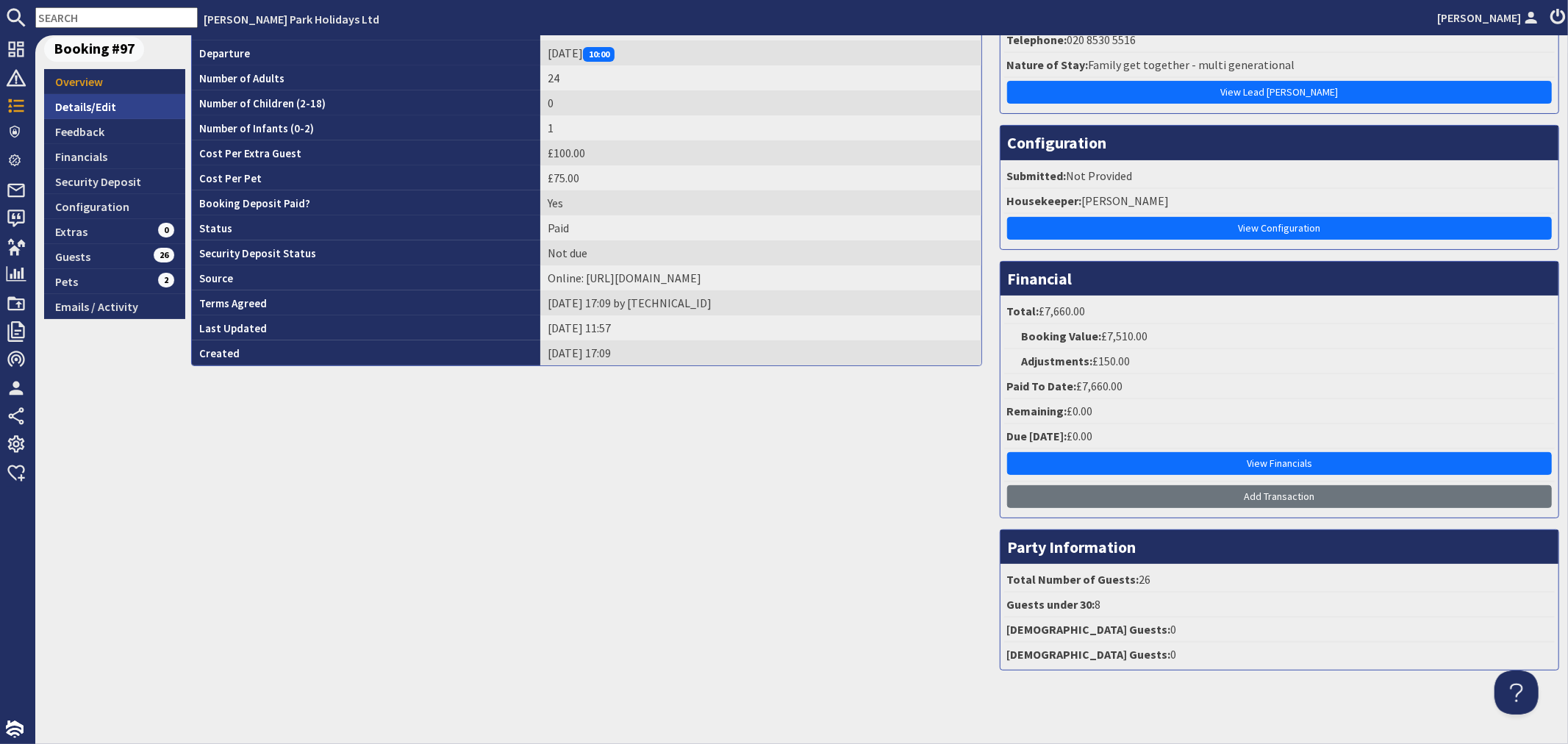
click at [80, 106] on link "Details/Edit" at bounding box center [114, 106] width 141 height 25
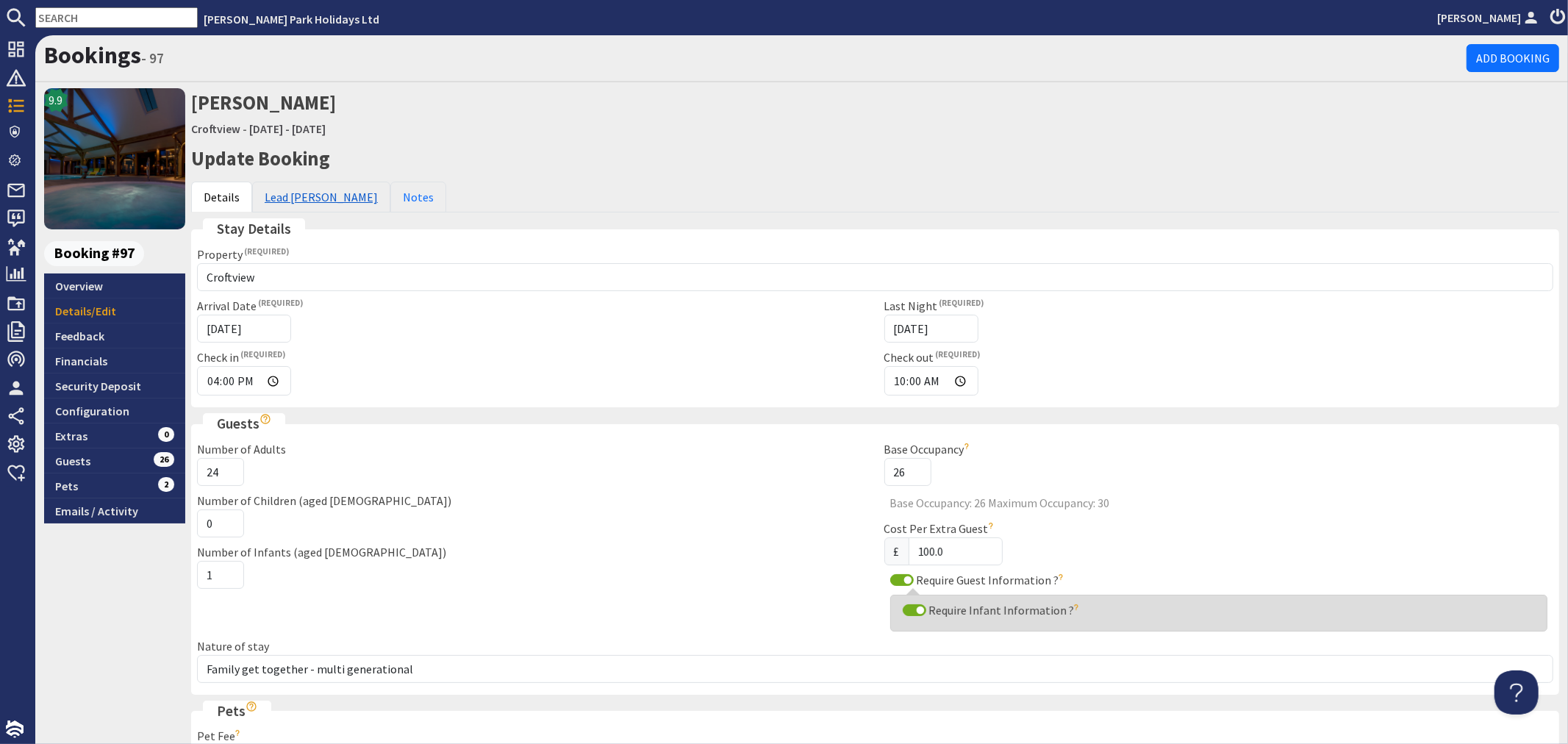
click at [314, 196] on link "Lead Booker" at bounding box center [321, 197] width 138 height 31
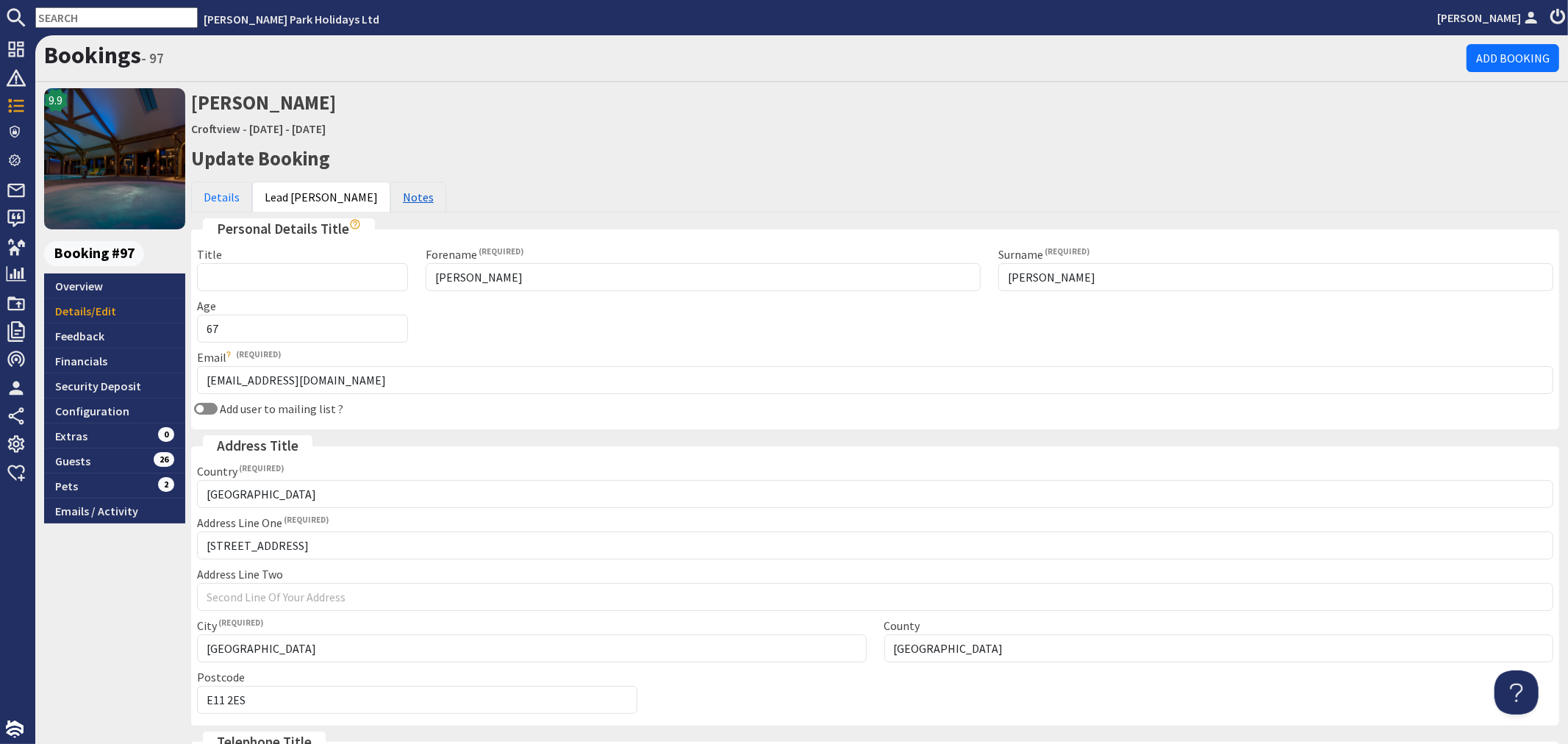
click at [390, 203] on link "Notes" at bounding box center [418, 197] width 56 height 31
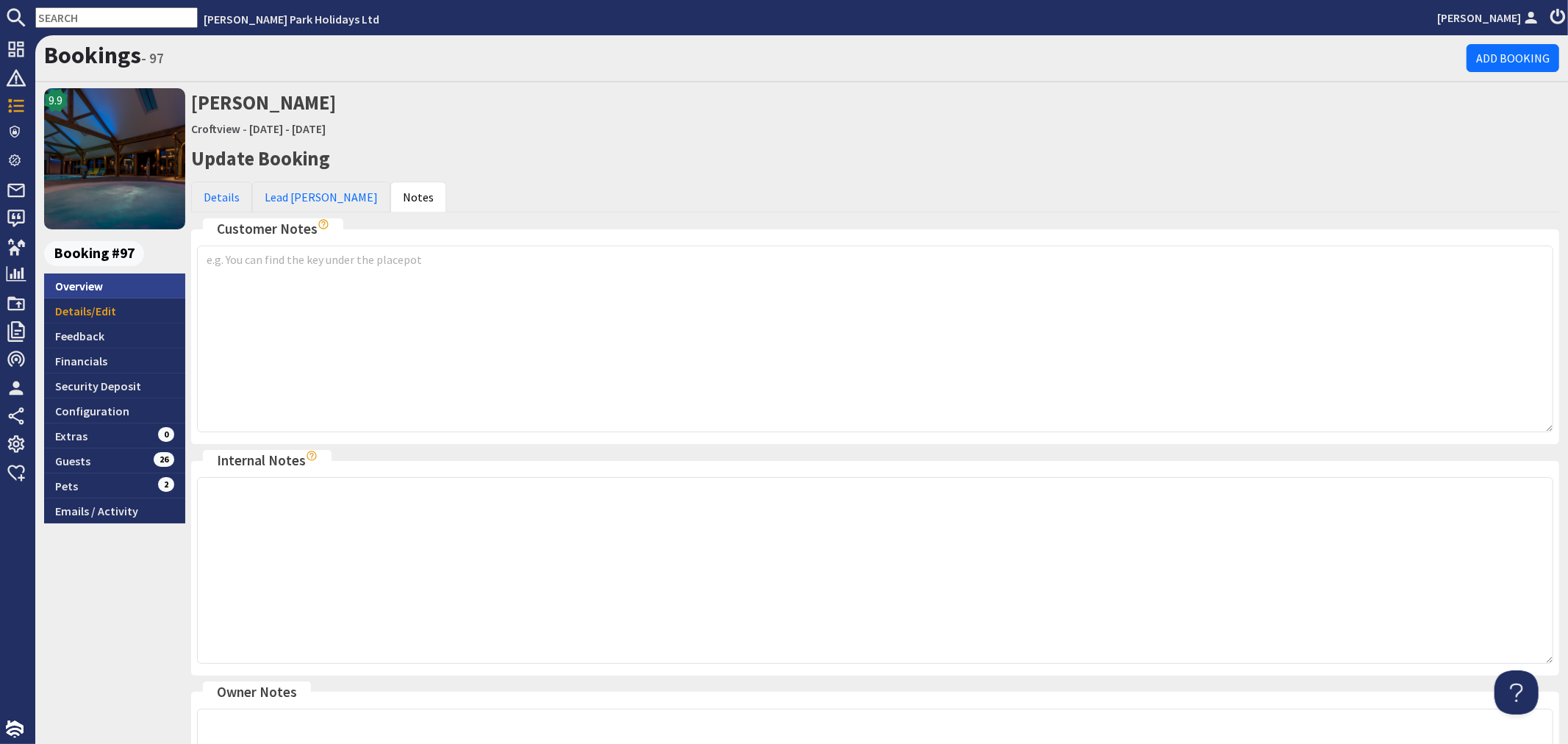
click at [61, 284] on link "Overview" at bounding box center [114, 286] width 141 height 25
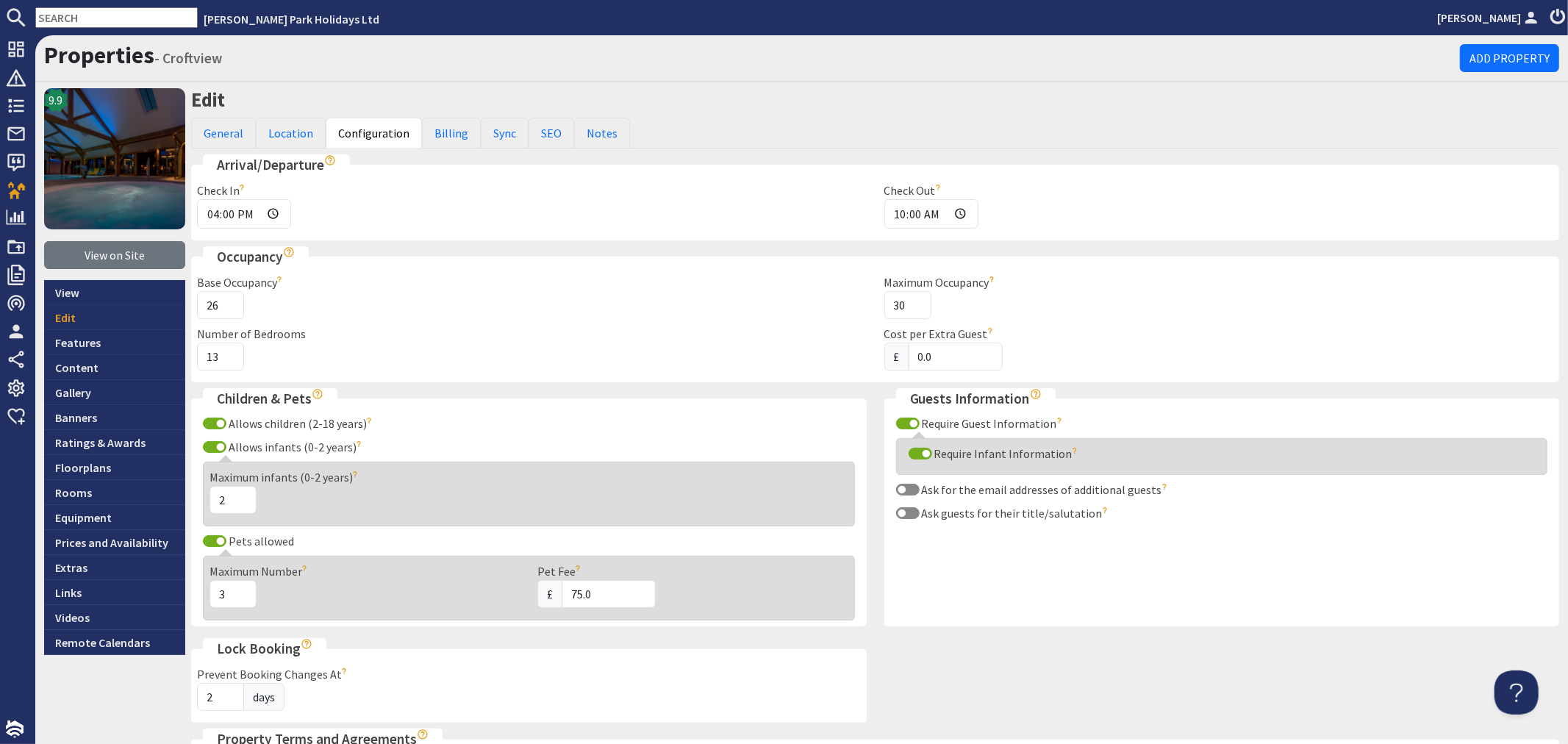
scroll to position [1122, 0]
